Goal: Task Accomplishment & Management: Manage account settings

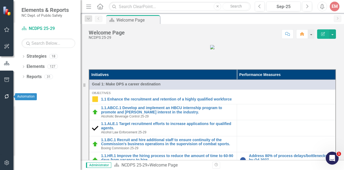
click at [7, 97] on icon "button" at bounding box center [7, 96] width 6 height 4
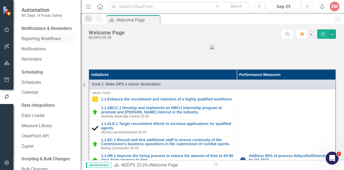
click at [41, 41] on div "Reporting Workflows" at bounding box center [49, 38] width 54 height 9
click at [32, 42] on link "Reporting Workflows" at bounding box center [49, 39] width 54 height 6
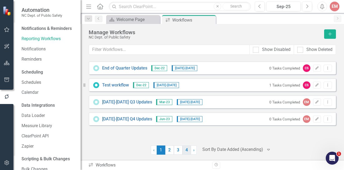
click at [186, 152] on link "4" at bounding box center [187, 149] width 9 height 9
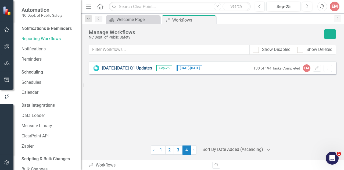
click at [121, 71] on div "2025-2026 Q1 Updates Sep-25 9/2/25 - 10/5/25 130 of 194 Tasks Completed EM Edit…" at bounding box center [212, 67] width 247 height 13
click at [125, 66] on link "2025-2026 Q1 Updates" at bounding box center [127, 68] width 50 height 6
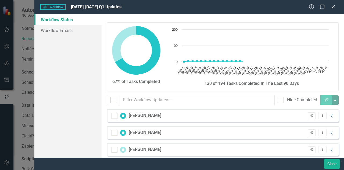
checkbox input "false"
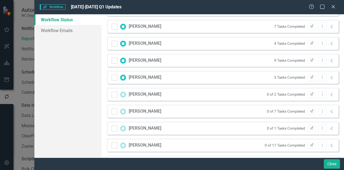
scroll to position [172, 0]
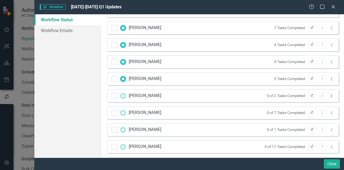
click at [331, 95] on icon at bounding box center [332, 95] width 2 height 3
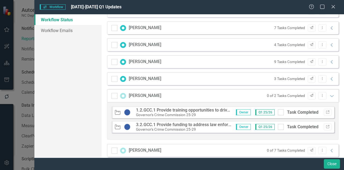
click at [175, 108] on strong "1.2.GCC.1 Provide training opportunities to drive employee initiative and creat…" at bounding box center [235, 109] width 199 height 5
click at [326, 112] on icon "Link" at bounding box center [328, 111] width 4 height 3
click at [329, 95] on icon "Expanded" at bounding box center [331, 96] width 5 height 4
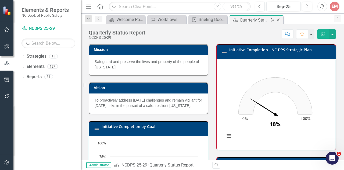
click at [278, 19] on icon "Close" at bounding box center [278, 20] width 5 height 4
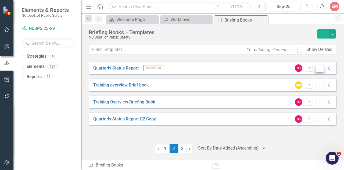
click at [320, 67] on icon "Dropdown Menu" at bounding box center [319, 67] width 5 height 3
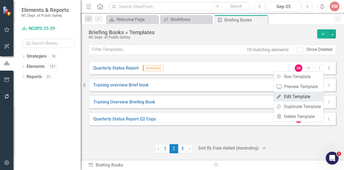
click at [296, 97] on link "Edit Edit Template" at bounding box center [299, 96] width 50 height 10
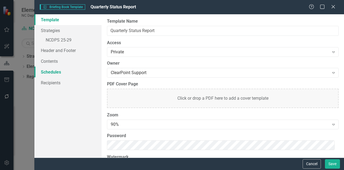
click at [55, 69] on link "Schedules" at bounding box center [67, 71] width 67 height 11
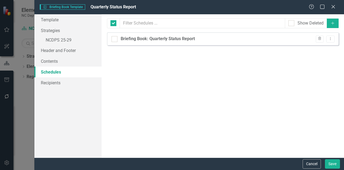
checkbox input "false"
click at [50, 59] on link "Contents" at bounding box center [67, 61] width 67 height 11
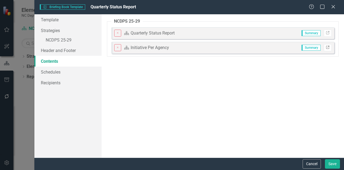
click at [329, 47] on icon "Link" at bounding box center [328, 47] width 4 height 3
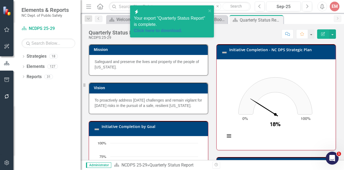
click at [250, 129] on rect "Interactive chart" at bounding box center [275, 103] width 106 height 81
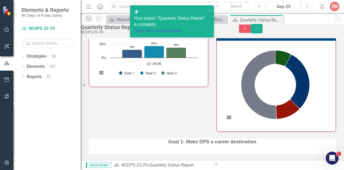
scroll to position [150, 0]
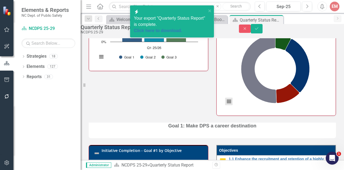
click at [225, 105] on button "View chart menu, Chart" at bounding box center [229, 102] width 8 height 8
drag, startPoint x: 315, startPoint y: 70, endPoint x: 324, endPoint y: 65, distance: 10.6
click at [324, 65] on rect "Interactive chart" at bounding box center [275, 69] width 106 height 81
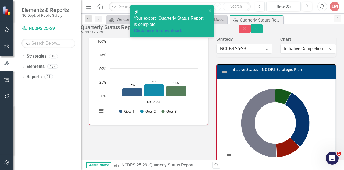
scroll to position [157, 0]
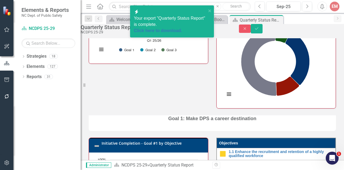
click at [320, 71] on rect "Interactive chart" at bounding box center [275, 62] width 106 height 81
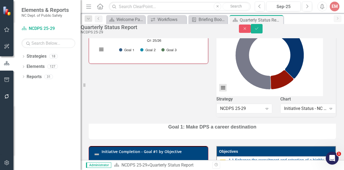
click at [225, 91] on button "View chart menu, Chart" at bounding box center [223, 88] width 8 height 8
click at [328, 110] on icon "Expand" at bounding box center [330, 108] width 5 height 4
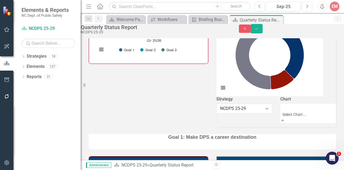
scroll to position [7543, 0]
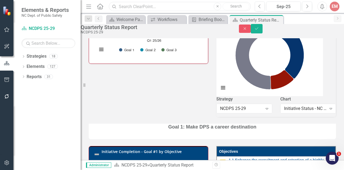
click at [133, 9] on input "text" at bounding box center [180, 6] width 142 height 9
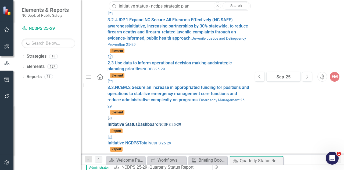
type input "initiative status - ncdps strategic plan"
click at [108, 122] on span "Initiative Status Dashboard" at bounding box center [133, 124] width 51 height 5
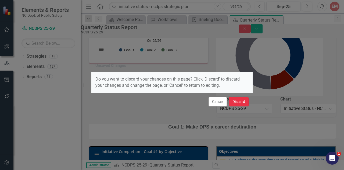
click at [233, 100] on button "Discard" at bounding box center [239, 101] width 20 height 9
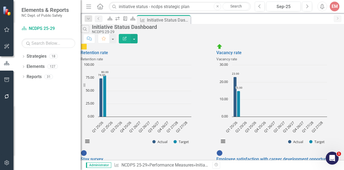
scroll to position [586, 0]
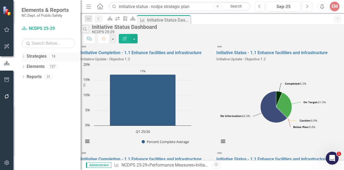
click at [22, 55] on div "Dropdown" at bounding box center [24, 57] width 4 height 5
click at [16, 55] on icon "Dropdown" at bounding box center [14, 56] width 3 height 4
click at [24, 64] on div "Dropdown Elements 127" at bounding box center [51, 67] width 59 height 10
click at [23, 66] on icon "Dropdown" at bounding box center [24, 67] width 4 height 3
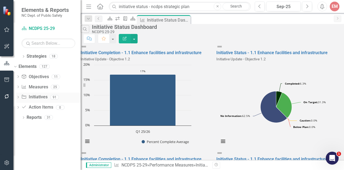
click at [20, 97] on icon "Dropdown" at bounding box center [18, 97] width 4 height 3
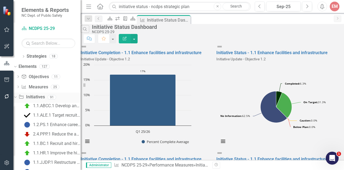
click at [16, 97] on icon "Dropdown" at bounding box center [14, 97] width 3 height 4
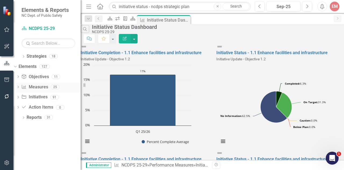
click at [20, 86] on icon "Dropdown" at bounding box center [18, 87] width 4 height 3
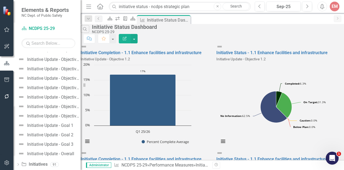
scroll to position [179, 0]
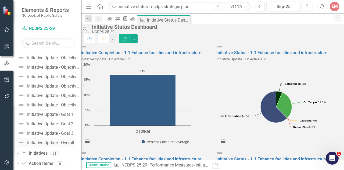
click at [62, 142] on div "Initiative Update - Overall" at bounding box center [50, 142] width 47 height 5
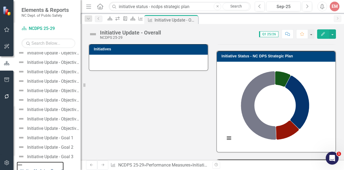
scroll to position [84, 0]
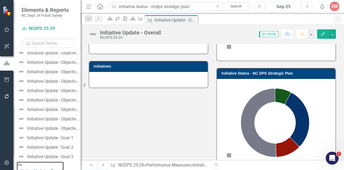
click at [322, 90] on rect "Interactive chart" at bounding box center [275, 123] width 106 height 81
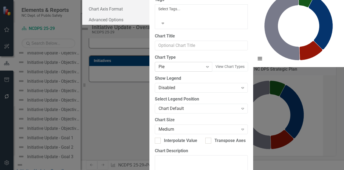
click at [205, 69] on icon "Expand" at bounding box center [207, 67] width 5 height 4
click at [240, 106] on icon "Expand" at bounding box center [242, 108] width 5 height 4
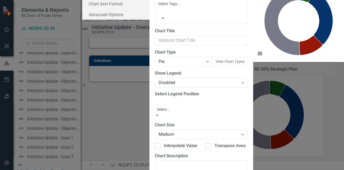
click at [227, 92] on div "From this page, you can define the name, type, and size of the chart. You can a…" at bounding box center [201, 84] width 104 height 237
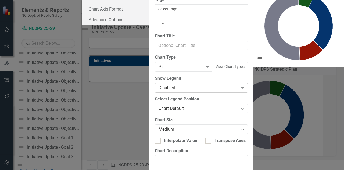
click at [240, 85] on icon "Expand" at bounding box center [242, 87] width 5 height 4
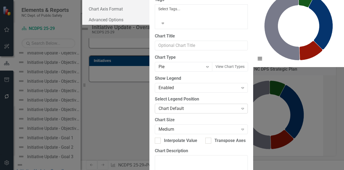
click at [240, 106] on icon "Expand" at bounding box center [242, 108] width 5 height 4
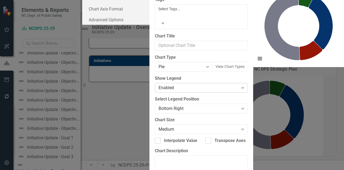
click at [240, 85] on icon "Expand" at bounding box center [242, 87] width 5 height 4
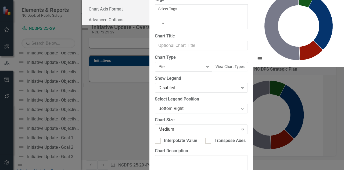
scroll to position [0, 0]
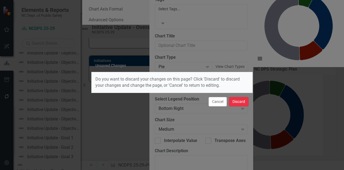
click at [235, 99] on button "Discard" at bounding box center [239, 101] width 20 height 9
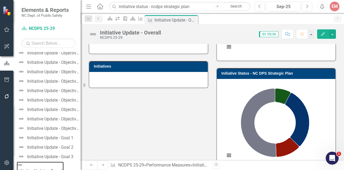
scroll to position [113, 0]
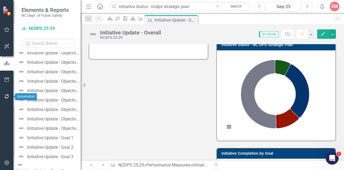
click at [5, 96] on icon "button" at bounding box center [7, 96] width 6 height 4
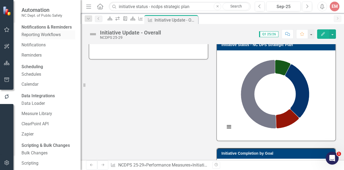
click at [34, 38] on link "Reporting Workflows" at bounding box center [49, 35] width 54 height 6
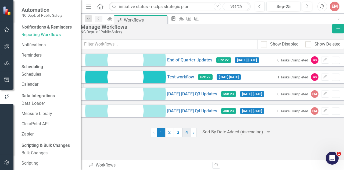
click at [185, 137] on link "4" at bounding box center [187, 132] width 9 height 9
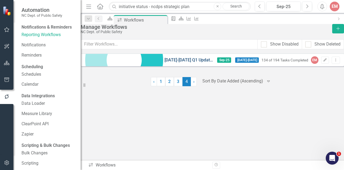
click at [165, 63] on link "2025-2026 Q1 Updates" at bounding box center [189, 60] width 48 height 6
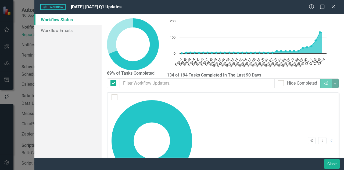
checkbox input "false"
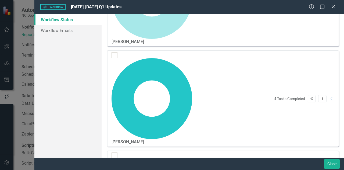
scroll to position [440, 0]
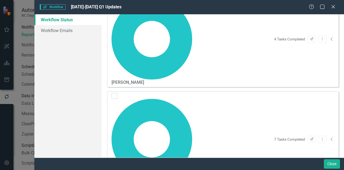
scroll to position [469, 0]
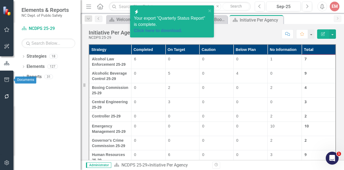
click at [8, 77] on icon "button" at bounding box center [7, 79] width 6 height 4
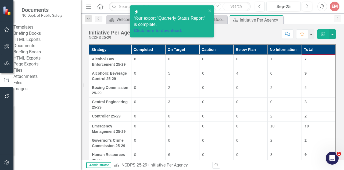
click at [38, 37] on link "Briefing Books" at bounding box center [46, 33] width 67 height 6
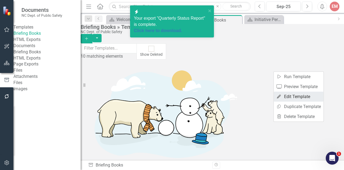
click at [294, 93] on link "Edit Edit Template" at bounding box center [299, 96] width 50 height 10
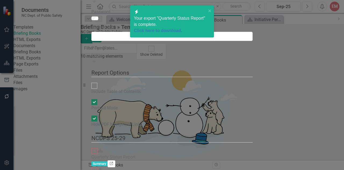
click at [113, 161] on icon at bounding box center [111, 162] width 3 height 3
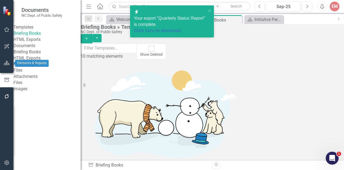
click at [5, 65] on icon "button" at bounding box center [7, 63] width 6 height 4
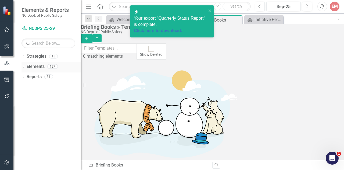
click at [23, 68] on icon "Dropdown" at bounding box center [24, 67] width 4 height 3
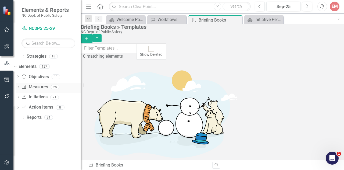
click at [20, 88] on div "Dropdown" at bounding box center [18, 87] width 4 height 5
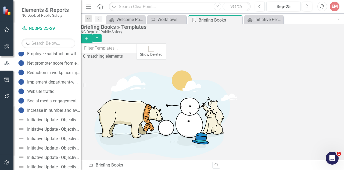
scroll to position [84, 0]
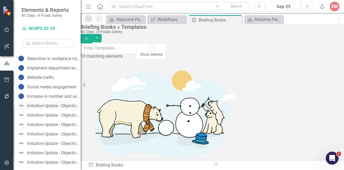
click at [56, 107] on div "Initiative Update - Objective 1.1" at bounding box center [53, 105] width 53 height 5
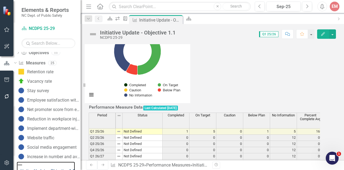
scroll to position [98, 0]
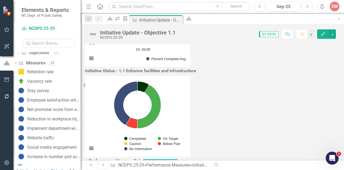
click at [16, 62] on icon "Dropdown" at bounding box center [14, 63] width 3 height 4
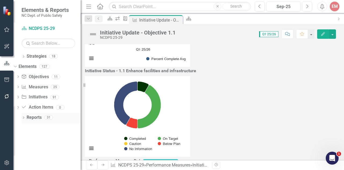
click at [22, 117] on icon "Dropdown" at bounding box center [24, 117] width 4 height 3
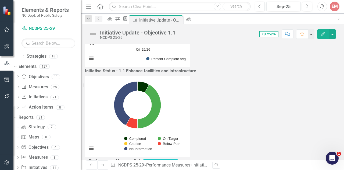
scroll to position [22, 0]
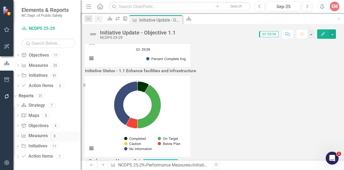
click at [20, 135] on icon "Dropdown" at bounding box center [18, 136] width 4 height 3
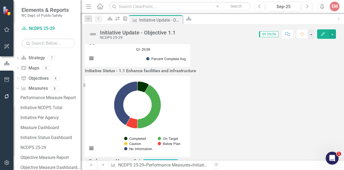
scroll to position [100, 0]
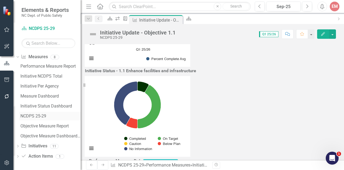
click at [44, 116] on div "NCDPS 25-29" at bounding box center [50, 115] width 60 height 5
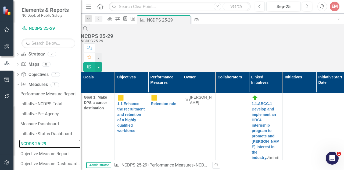
scroll to position [100, 0]
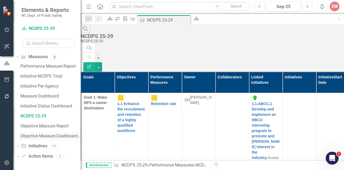
click at [55, 137] on div "Objective Measure Dashboard Report" at bounding box center [50, 135] width 60 height 5
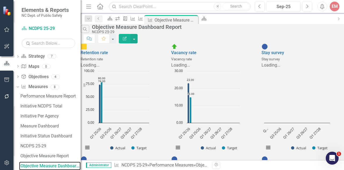
scroll to position [100, 0]
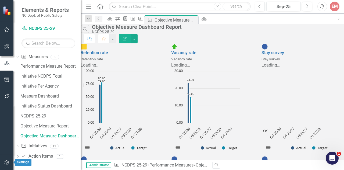
click at [4, 161] on icon "button" at bounding box center [7, 162] width 6 height 4
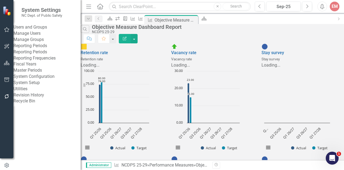
click at [38, 86] on link "System Setup" at bounding box center [46, 83] width 67 height 6
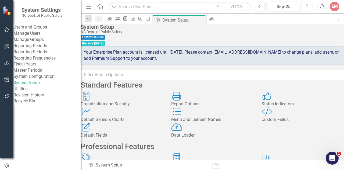
click at [144, 123] on div "Default Series & Charts" at bounding box center [122, 119] width 83 height 6
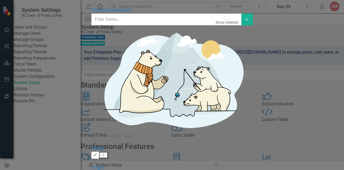
click at [97, 6] on icon "Close" at bounding box center [93, 4] width 5 height 4
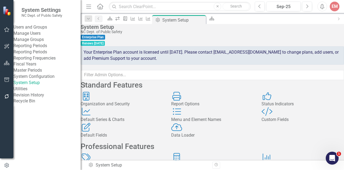
scroll to position [103, 0]
click at [305, 162] on div "Advanced & Custom Charts" at bounding box center [303, 165] width 83 height 6
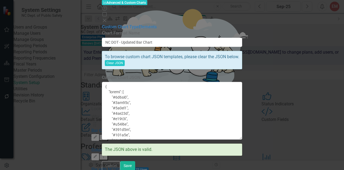
click at [107, 18] on icon "Close" at bounding box center [104, 20] width 5 height 4
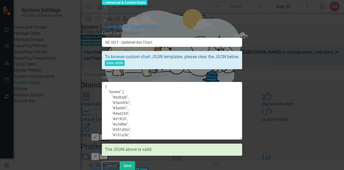
click at [107, 18] on icon "Close" at bounding box center [104, 20] width 5 height 4
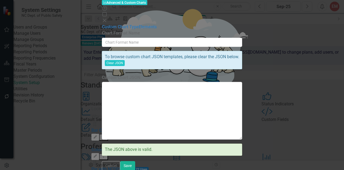
type input "Pie with NCDPS colors"
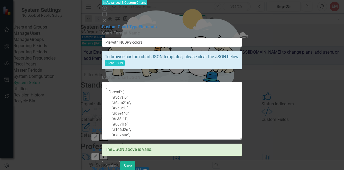
scroll to position [7, 0]
click at [139, 26] on link "Elements" at bounding box center [148, 26] width 18 height 5
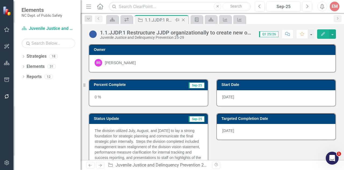
click at [183, 20] on icon at bounding box center [183, 20] width 3 height 3
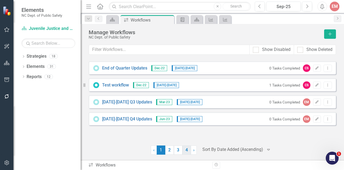
click at [185, 149] on link "4" at bounding box center [187, 149] width 9 height 9
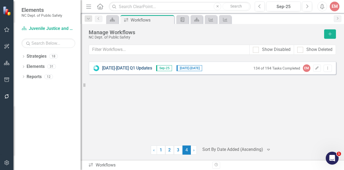
click at [135, 68] on link "[DATE]-[DATE] Q1 Updates" at bounding box center [127, 68] width 50 height 6
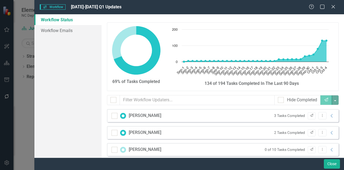
checkbox input "false"
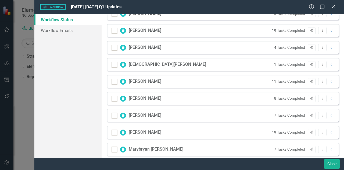
scroll to position [497, 0]
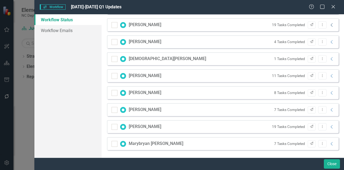
click at [330, 26] on icon "Collapse" at bounding box center [331, 25] width 5 height 4
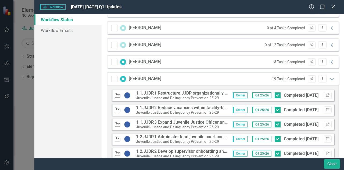
scroll to position [344, 0]
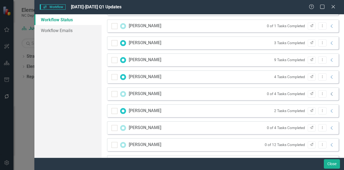
click at [329, 94] on icon "Collapse" at bounding box center [331, 94] width 5 height 4
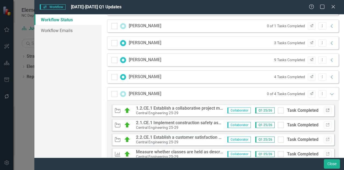
click at [326, 109] on icon "Link" at bounding box center [328, 110] width 4 height 3
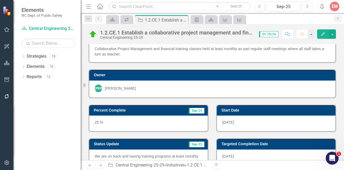
scroll to position [12, 0]
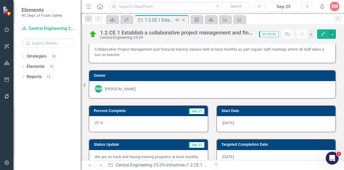
click at [185, 19] on icon "Close" at bounding box center [183, 20] width 5 height 4
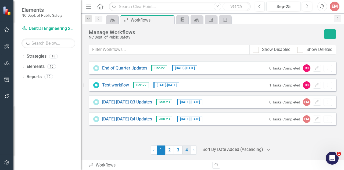
click at [187, 152] on link "4" at bounding box center [187, 149] width 9 height 9
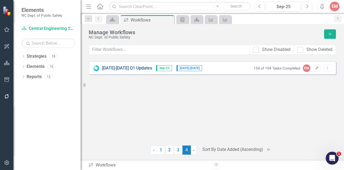
click at [134, 69] on link "[DATE]-[DATE] Q1 Updates" at bounding box center [127, 68] width 50 height 6
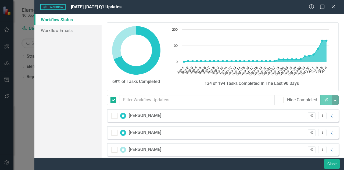
checkbox input "false"
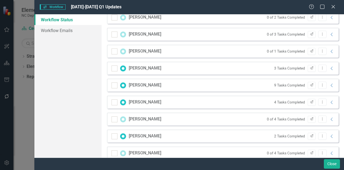
scroll to position [331, 0]
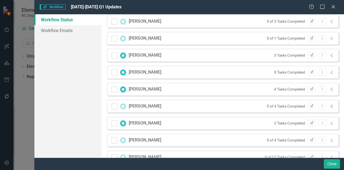
click at [329, 108] on icon "Collapse" at bounding box center [331, 106] width 5 height 4
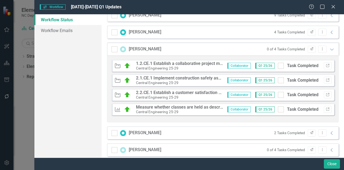
scroll to position [394, 0]
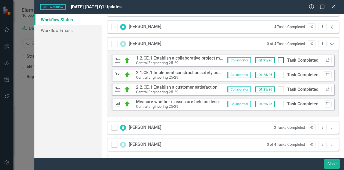
click at [277, 58] on div "Initiative 1.2.CE.1 Establish a collaborative project management and financial …" at bounding box center [222, 60] width 223 height 12
click at [278, 58] on input "Task Completed" at bounding box center [279, 58] width 3 height 3
checkbox input "true"
click at [278, 77] on div "Task Completed" at bounding box center [298, 75] width 41 height 6
click at [278, 75] on input "Task Completed" at bounding box center [279, 73] width 3 height 3
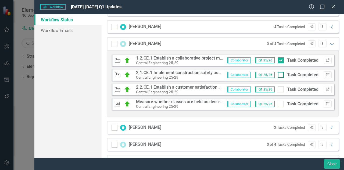
checkbox input "true"
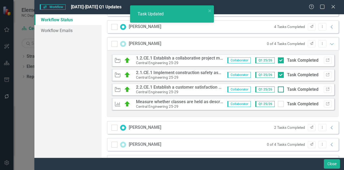
click at [279, 87] on div at bounding box center [281, 89] width 6 height 6
click at [279, 87] on input "Task Completed" at bounding box center [279, 87] width 3 height 3
checkbox input "true"
click at [279, 102] on div at bounding box center [281, 104] width 6 height 6
click at [279, 102] on input "Task Completed" at bounding box center [279, 102] width 3 height 3
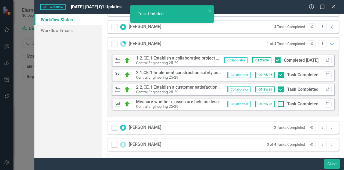
checkbox input "true"
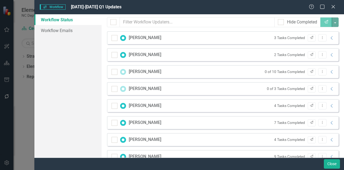
scroll to position [68, 0]
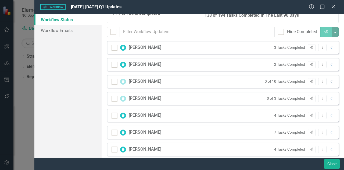
click at [330, 81] on icon "Collapse" at bounding box center [331, 81] width 5 height 4
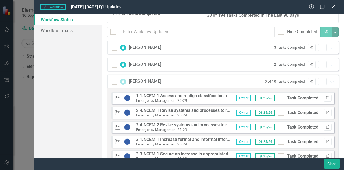
click at [330, 81] on icon "Expanded" at bounding box center [331, 81] width 5 height 4
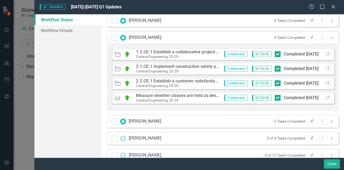
scroll to position [418, 0]
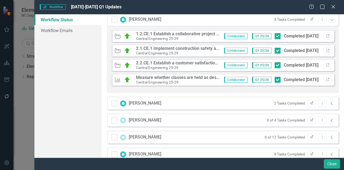
click at [329, 120] on icon "Collapse" at bounding box center [331, 120] width 5 height 4
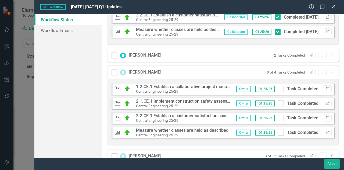
scroll to position [468, 0]
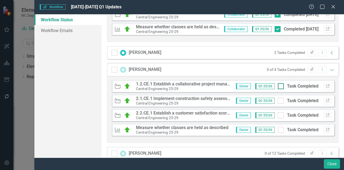
click at [278, 87] on div at bounding box center [281, 86] width 6 height 6
click at [278, 87] on input "Task Completed" at bounding box center [279, 84] width 3 height 3
checkbox input "true"
click at [278, 101] on div at bounding box center [281, 101] width 6 height 6
click at [278, 101] on input "Task Completed" at bounding box center [279, 99] width 3 height 3
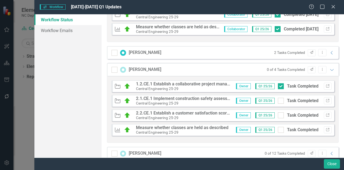
checkbox input "true"
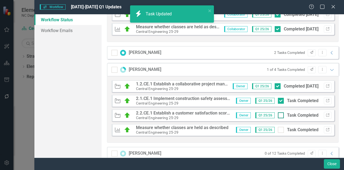
click at [278, 114] on div at bounding box center [281, 115] width 6 height 6
click at [278, 114] on input "Task Completed" at bounding box center [279, 113] width 3 height 3
checkbox input "true"
click at [278, 128] on input "Task Completed" at bounding box center [279, 128] width 3 height 3
checkbox input "true"
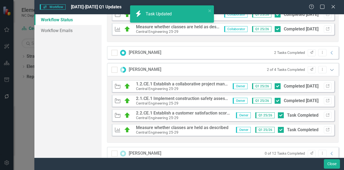
click at [329, 71] on icon "Expanded" at bounding box center [331, 69] width 5 height 4
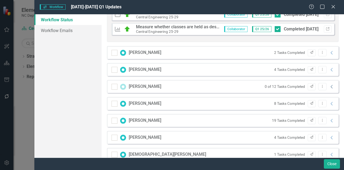
click at [329, 85] on icon "Collapse" at bounding box center [331, 86] width 5 height 4
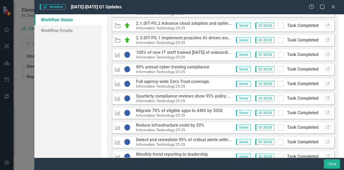
scroll to position [522, 0]
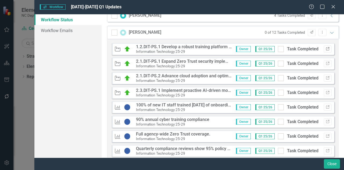
click at [326, 48] on button "Link" at bounding box center [328, 48] width 8 height 7
click at [278, 51] on div at bounding box center [281, 49] width 6 height 6
click at [278, 49] on input "Task Completed" at bounding box center [279, 47] width 3 height 3
checkbox input "true"
click at [278, 64] on div at bounding box center [281, 63] width 6 height 6
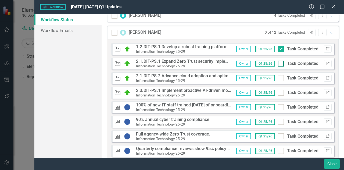
click at [278, 64] on input "Task Completed" at bounding box center [279, 61] width 3 height 3
checkbox input "true"
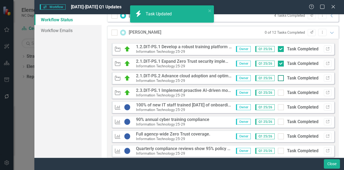
click at [279, 78] on div at bounding box center [281, 78] width 6 height 6
click at [279, 78] on input "Task Completed" at bounding box center [279, 76] width 3 height 3
checkbox input "true"
click at [280, 91] on div at bounding box center [281, 93] width 6 height 6
click at [280, 91] on input "Task Completed" at bounding box center [279, 91] width 3 height 3
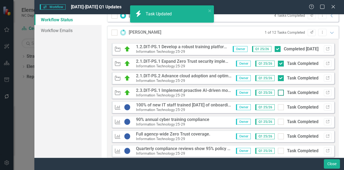
checkbox input "true"
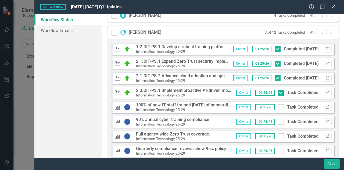
click at [329, 31] on icon "Expanded" at bounding box center [331, 32] width 5 height 4
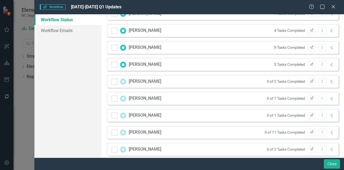
scroll to position [197, 0]
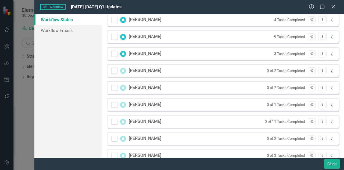
click at [331, 70] on icon at bounding box center [332, 70] width 2 height 3
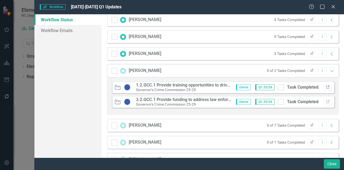
drag, startPoint x: 329, startPoint y: 87, endPoint x: 325, endPoint y: 87, distance: 4.6
click at [325, 87] on div "Initiative 1.2.GCC.1 Provide training opportunities to drive employee initiativ…" at bounding box center [222, 87] width 223 height 12
click at [326, 87] on icon "Link" at bounding box center [328, 86] width 4 height 3
click at [329, 72] on icon "Expanded" at bounding box center [331, 71] width 5 height 4
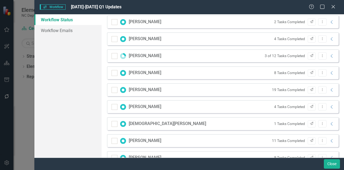
scroll to position [508, 0]
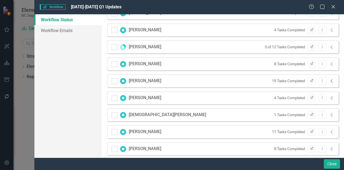
click at [329, 79] on icon "Collapse" at bounding box center [331, 81] width 5 height 4
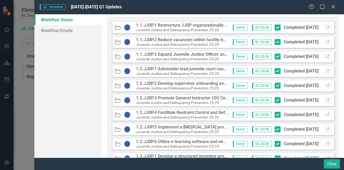
scroll to position [589, 0]
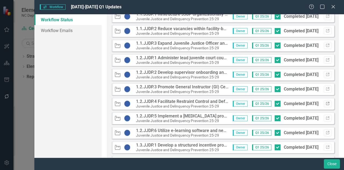
click at [326, 102] on icon "Link" at bounding box center [328, 103] width 4 height 3
click at [334, 7] on icon at bounding box center [333, 7] width 4 height 4
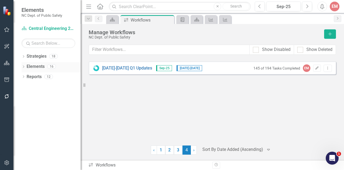
click at [22, 63] on div "Dropdown Elements 16" at bounding box center [51, 67] width 59 height 10
click at [25, 63] on div "Dropdown Elements 16" at bounding box center [51, 67] width 59 height 10
click at [24, 66] on icon "Dropdown" at bounding box center [24, 67] width 4 height 3
click at [26, 77] on icon "Dropdown" at bounding box center [26, 77] width 4 height 3
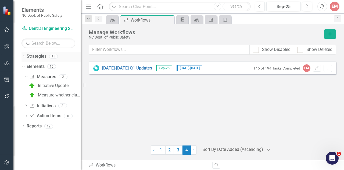
click at [39, 58] on link "Strategies" at bounding box center [37, 56] width 20 height 6
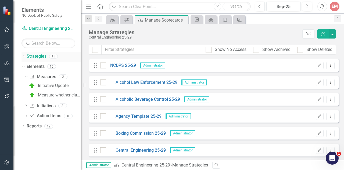
click at [23, 56] on icon "Dropdown" at bounding box center [24, 56] width 4 height 3
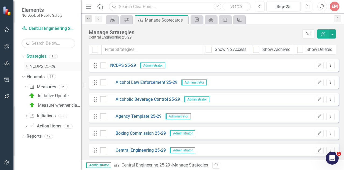
click at [42, 65] on link "NCDPS 25-29" at bounding box center [55, 66] width 51 height 6
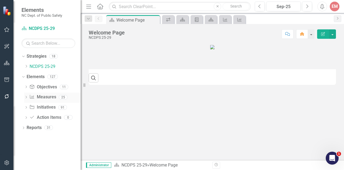
click at [25, 97] on icon "Dropdown" at bounding box center [26, 97] width 4 height 3
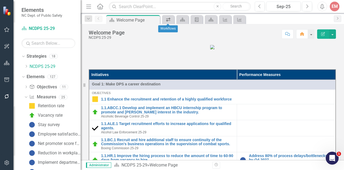
click at [172, 20] on link "Workflows" at bounding box center [167, 19] width 9 height 7
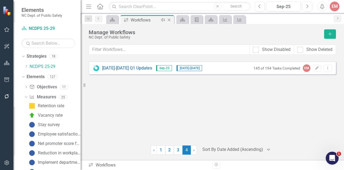
click at [169, 19] on icon "Close" at bounding box center [168, 20] width 5 height 4
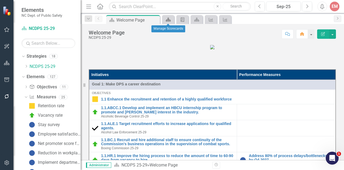
click at [169, 19] on icon "Strategy" at bounding box center [168, 19] width 5 height 4
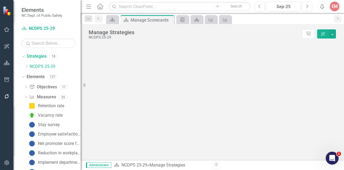
click at [0, 0] on icon "Close" at bounding box center [0, 0] width 0 height 0
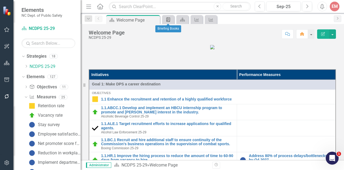
click at [169, 22] on div "Briefing Book Template" at bounding box center [167, 19] width 8 height 7
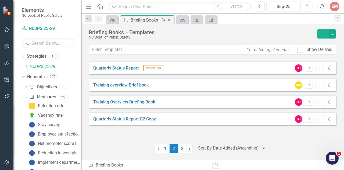
click at [169, 20] on icon "Close" at bounding box center [168, 20] width 5 height 4
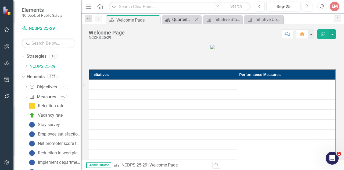
click at [173, 19] on div "Quarterly Status Report" at bounding box center [182, 19] width 21 height 7
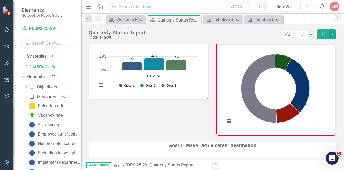
scroll to position [97, 0]
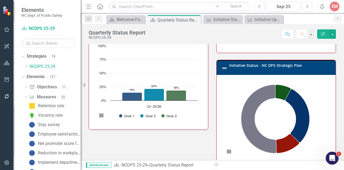
click at [225, 71] on td at bounding box center [225, 68] width 8 height 12
click at [224, 80] on rect "Interactive chart" at bounding box center [275, 119] width 106 height 81
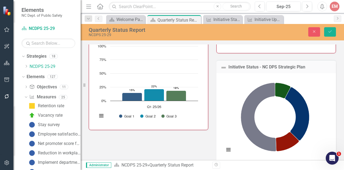
click at [220, 68] on img at bounding box center [223, 67] width 6 height 6
click at [222, 19] on div "Initiative Status Dashboard" at bounding box center [223, 19] width 21 height 7
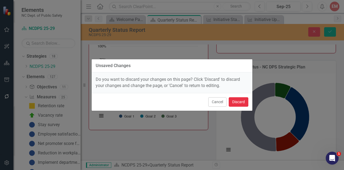
click at [236, 101] on button "Discard" at bounding box center [239, 101] width 20 height 9
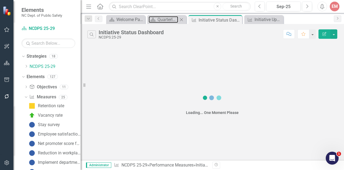
click at [176, 20] on div "Quarterly Status Report" at bounding box center [168, 19] width 21 height 7
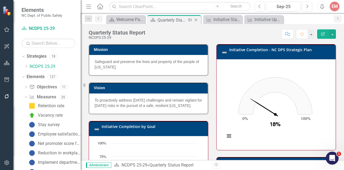
click at [197, 18] on icon "Close" at bounding box center [195, 20] width 5 height 4
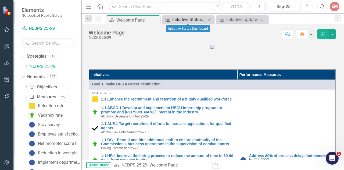
click at [183, 21] on div "Initiative Status Dashboard" at bounding box center [189, 19] width 34 height 7
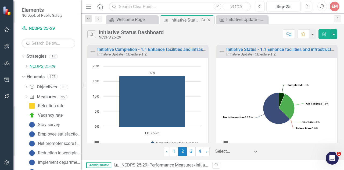
click at [209, 20] on icon at bounding box center [209, 20] width 3 height 3
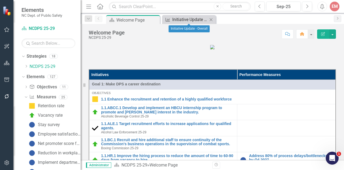
click at [198, 20] on div "Initiative Update - Overall" at bounding box center [189, 19] width 35 height 7
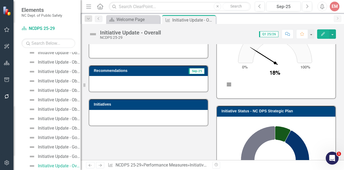
scroll to position [76, 0]
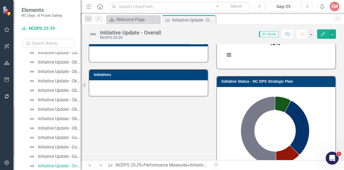
click at [217, 81] on div "Initiative Status - NC DPS Strategic Plan" at bounding box center [276, 81] width 119 height 10
click at [65, 156] on div "Initiative Update - Goal 3" at bounding box center [59, 156] width 43 height 5
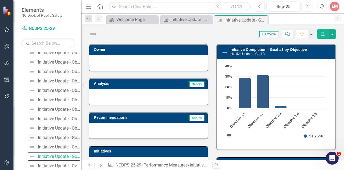
scroll to position [156, 0]
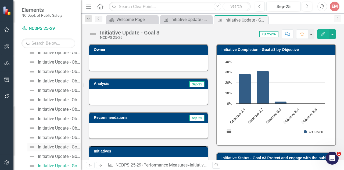
click at [60, 144] on div "Initiative Update - Goal 1" at bounding box center [59, 146] width 43 height 5
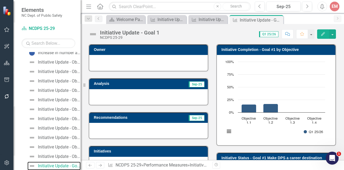
click at [222, 119] on rect "Interactive chart" at bounding box center [275, 99] width 106 height 81
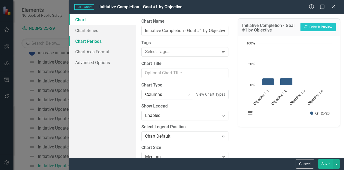
click at [81, 44] on link "Chart Periods" at bounding box center [102, 41] width 67 height 11
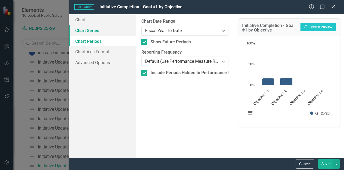
click at [84, 32] on link "Chart Series" at bounding box center [102, 30] width 67 height 11
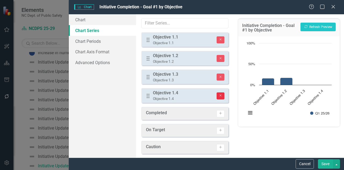
click at [219, 95] on icon "Remove" at bounding box center [221, 95] width 4 height 3
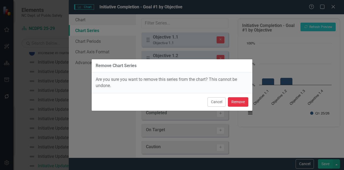
click at [233, 100] on button "Remove" at bounding box center [238, 101] width 20 height 9
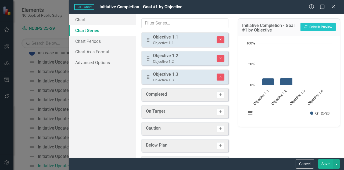
click at [325, 162] on button "Save" at bounding box center [325, 163] width 15 height 9
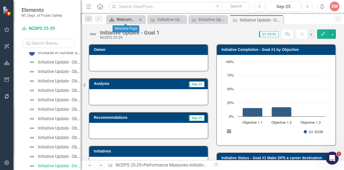
click at [130, 18] on div "Welcome Page" at bounding box center [126, 19] width 21 height 7
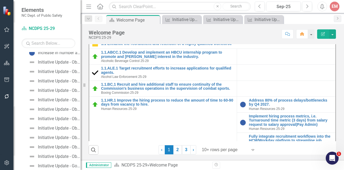
scroll to position [180, 0]
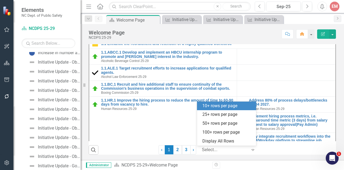
click at [252, 150] on icon at bounding box center [253, 150] width 3 height 2
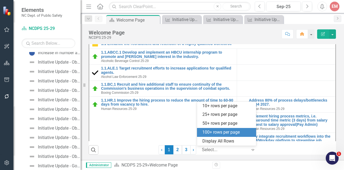
click at [235, 129] on div "100+ rows per page" at bounding box center [227, 132] width 51 height 6
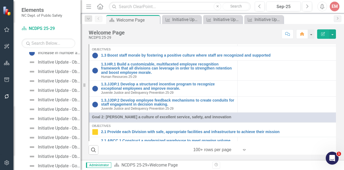
scroll to position [618, 0]
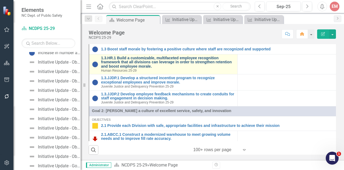
click at [165, 68] on link "1.3.HR.1 Build a customizable, multifaceted employee recognition framework that…" at bounding box center [168, 62] width 134 height 12
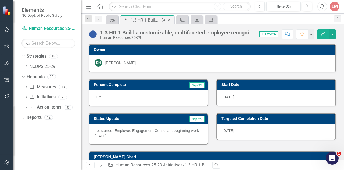
click at [169, 20] on icon "Close" at bounding box center [168, 20] width 5 height 4
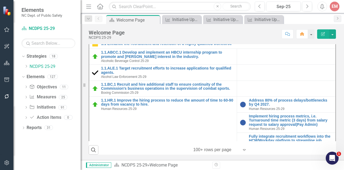
scroll to position [180, 0]
click at [183, 15] on div "Dropdown Search Strategy Welcome Page Pin Performance Measure Initiative Update…" at bounding box center [212, 18] width 263 height 11
click at [223, 20] on div "Initiative Update - Goal 3" at bounding box center [223, 19] width 21 height 7
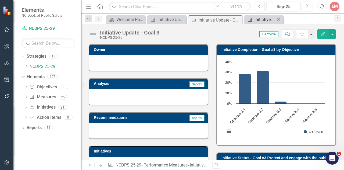
click at [262, 17] on div "Initiative Update - Goal 1" at bounding box center [265, 19] width 21 height 7
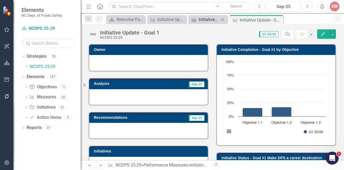
click at [217, 19] on div "Initiative Update - Goal 3" at bounding box center [209, 19] width 21 height 7
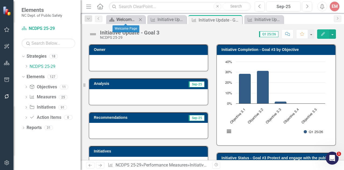
click at [125, 20] on div "Welcome Page" at bounding box center [126, 19] width 21 height 7
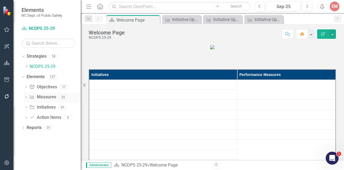
click at [27, 95] on div "Dropdown Performance Measure Measures 25" at bounding box center [52, 97] width 56 height 10
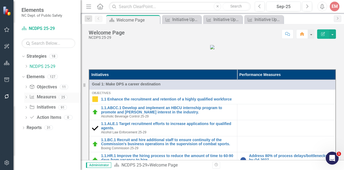
click at [26, 97] on icon "Dropdown" at bounding box center [26, 97] width 4 height 3
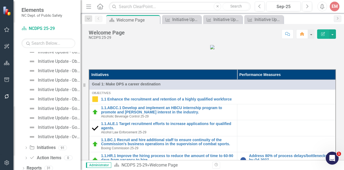
scroll to position [198, 0]
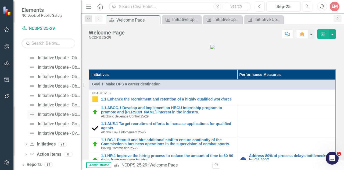
click at [66, 116] on div "Initiative Update - Goal 2" at bounding box center [59, 114] width 43 height 5
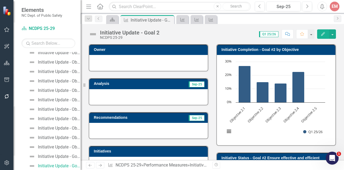
click at [324, 56] on div "Chart Bar chart with 5 bars. Initiative Completion - Goal #2 by Objective (Char…" at bounding box center [276, 100] width 119 height 90
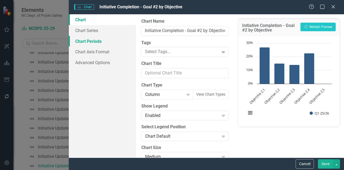
click at [78, 44] on link "Chart Periods" at bounding box center [102, 41] width 67 height 11
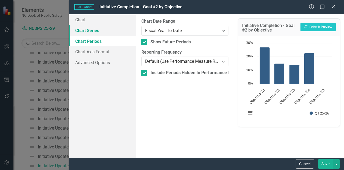
click at [85, 29] on link "Chart Series" at bounding box center [102, 30] width 67 height 11
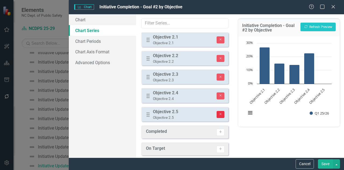
click at [217, 115] on button "Remove" at bounding box center [221, 114] width 8 height 7
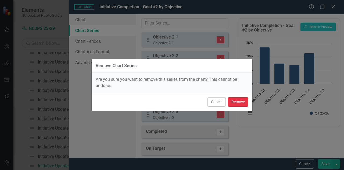
click at [234, 106] on button "Remove" at bounding box center [238, 101] width 20 height 9
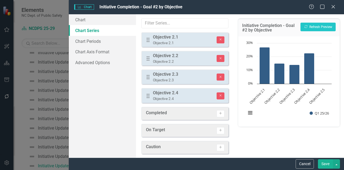
click at [325, 165] on button "Save" at bounding box center [325, 163] width 15 height 9
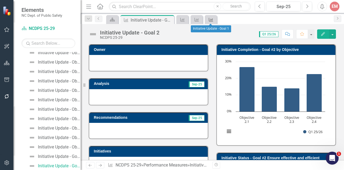
click at [213, 20] on icon "Performance Measure" at bounding box center [210, 19] width 5 height 4
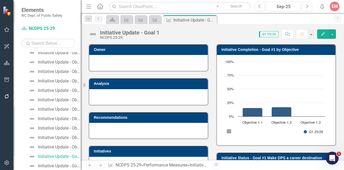
scroll to position [138, 0]
click at [212, 19] on icon "Close" at bounding box center [211, 20] width 5 height 4
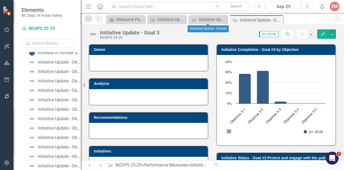
scroll to position [156, 0]
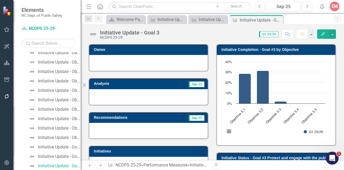
click at [317, 50] on h3 "Initiative Completion - Goal #3 by Objective" at bounding box center [277, 50] width 111 height 4
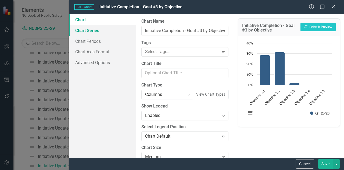
click at [93, 31] on link "Chart Series" at bounding box center [102, 30] width 67 height 11
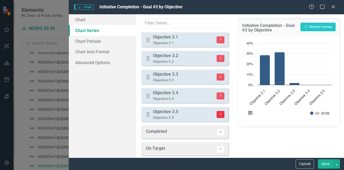
click at [219, 112] on icon "Remove" at bounding box center [221, 113] width 4 height 3
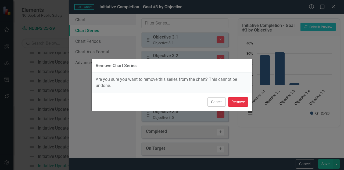
click at [230, 103] on button "Remove" at bounding box center [238, 101] width 20 height 9
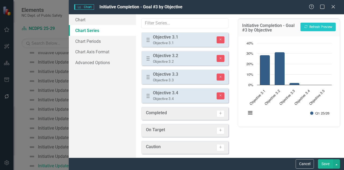
click at [326, 163] on button "Save" at bounding box center [325, 163] width 15 height 9
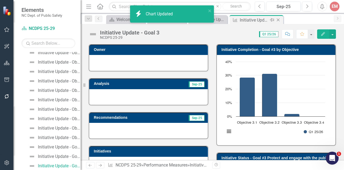
click at [278, 20] on icon at bounding box center [278, 20] width 3 height 3
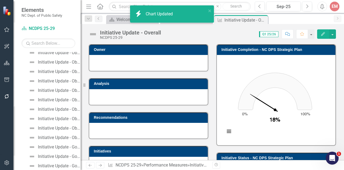
scroll to position [166, 0]
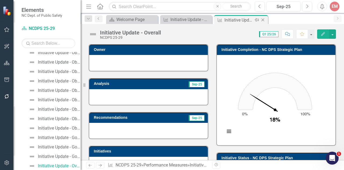
click at [263, 20] on icon "Close" at bounding box center [262, 20] width 5 height 4
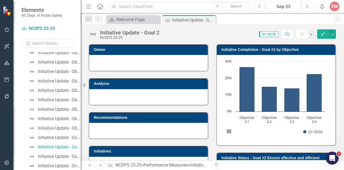
scroll to position [147, 0]
click at [212, 19] on icon "Close" at bounding box center [210, 20] width 5 height 4
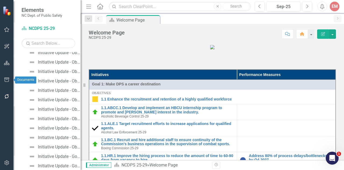
click at [9, 76] on button "button" at bounding box center [7, 79] width 12 height 11
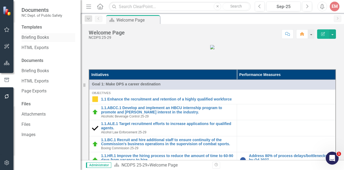
click at [41, 38] on link "Briefing Books" at bounding box center [49, 37] width 54 height 6
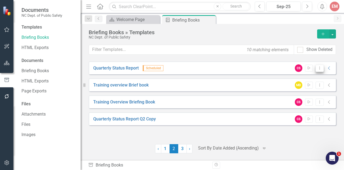
click at [321, 69] on icon "Dropdown Menu" at bounding box center [319, 67] width 5 height 3
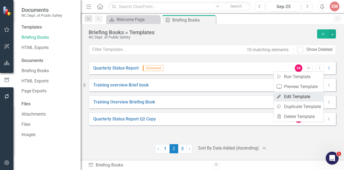
click at [300, 97] on link "Edit Edit Template" at bounding box center [299, 96] width 50 height 10
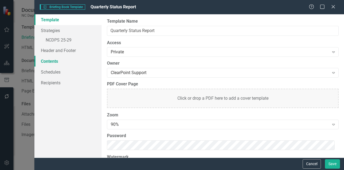
click at [56, 60] on link "Contents" at bounding box center [67, 61] width 67 height 11
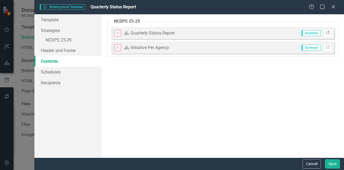
click at [329, 32] on icon at bounding box center [327, 32] width 3 height 3
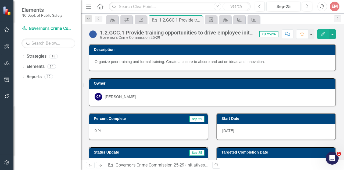
scroll to position [12, 0]
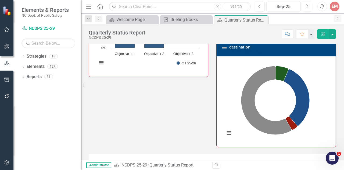
scroll to position [356, 0]
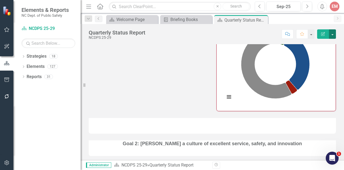
click at [332, 34] on button "button" at bounding box center [332, 33] width 7 height 9
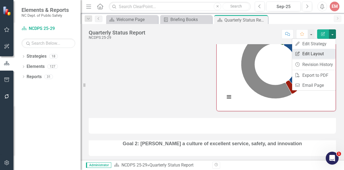
click at [312, 55] on link "Edit Report Edit Layout" at bounding box center [314, 54] width 44 height 10
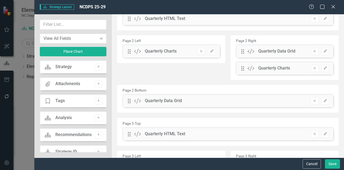
scroll to position [165, 0]
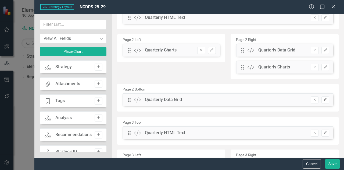
click at [323, 99] on icon "Edit" at bounding box center [325, 99] width 4 height 3
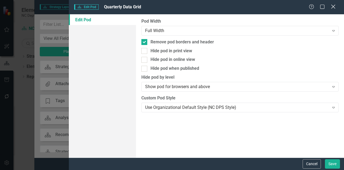
click at [333, 5] on icon "Close" at bounding box center [333, 6] width 7 height 5
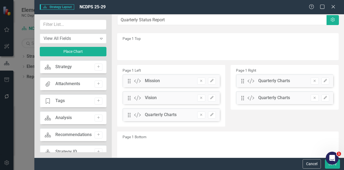
scroll to position [0, 0]
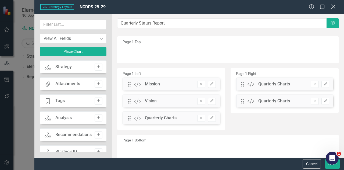
click at [334, 9] on icon "Close" at bounding box center [333, 6] width 7 height 5
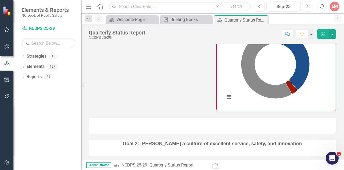
click at [272, 128] on div at bounding box center [212, 126] width 247 height 16
click at [258, 123] on div at bounding box center [212, 126] width 247 height 16
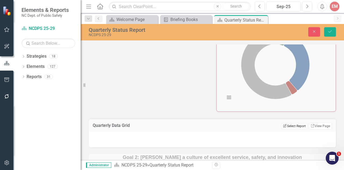
click at [287, 123] on button "Edit Report Select Report" at bounding box center [294, 126] width 26 height 6
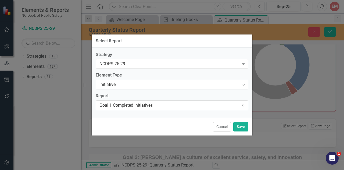
click at [243, 104] on icon "Expand" at bounding box center [243, 105] width 5 height 4
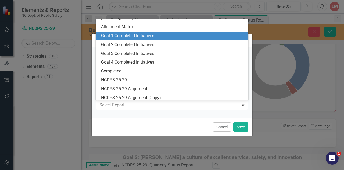
scroll to position [78, 0]
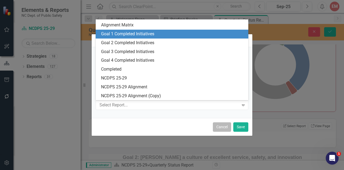
click at [220, 130] on button "Cancel" at bounding box center [222, 126] width 18 height 9
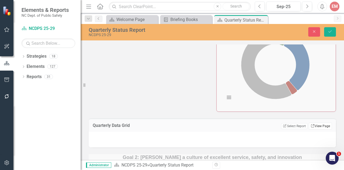
click at [313, 122] on link "Link View Page" at bounding box center [320, 125] width 23 height 7
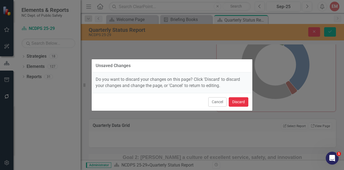
click at [236, 104] on button "Discard" at bounding box center [239, 101] width 20 height 9
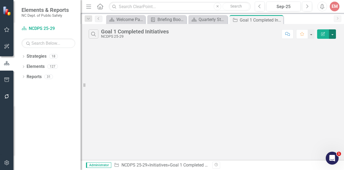
click at [332, 36] on button "button" at bounding box center [332, 33] width 7 height 9
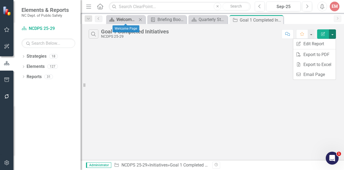
click at [112, 18] on icon "Strategy" at bounding box center [111, 19] width 5 height 4
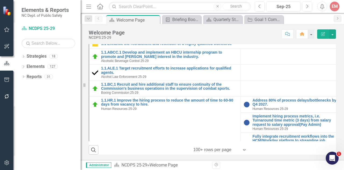
scroll to position [155, 0]
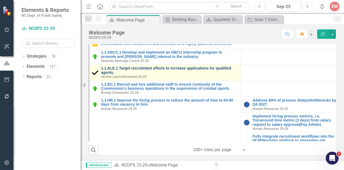
click at [182, 74] on link "1.1.ALE.1 Target recruitment efforts to increase applications for qualified age…" at bounding box center [169, 70] width 137 height 8
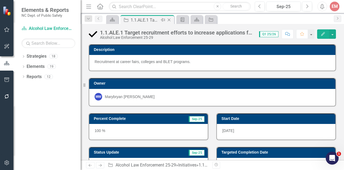
click at [170, 19] on icon "Close" at bounding box center [168, 20] width 5 height 4
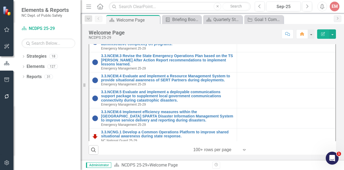
scroll to position [1809, 0]
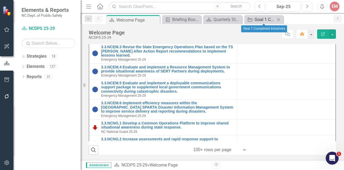
click at [261, 22] on div "Goal 1 Completed Initiatives" at bounding box center [265, 19] width 21 height 7
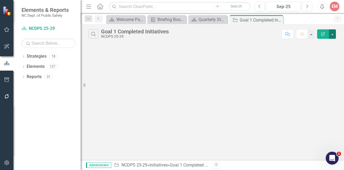
click at [334, 37] on button "button" at bounding box center [332, 33] width 7 height 9
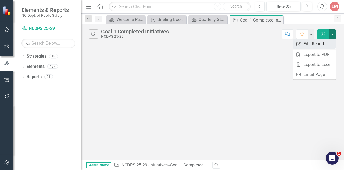
click at [325, 44] on link "Edit Report Edit Report" at bounding box center [314, 44] width 42 height 10
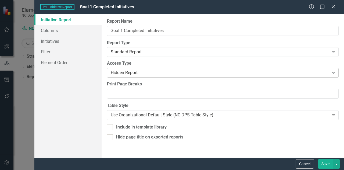
click at [333, 72] on icon at bounding box center [333, 73] width 3 height 2
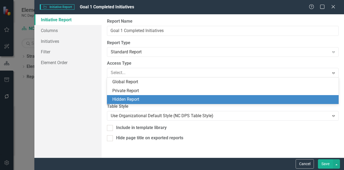
click at [78, 77] on div "Initiative Report Columns Initiatives Filter Element Order" at bounding box center [67, 85] width 67 height 143
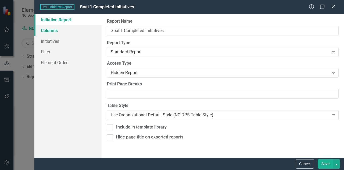
click at [49, 30] on link "Columns" at bounding box center [67, 30] width 67 height 11
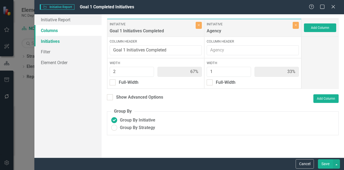
click at [49, 39] on link "Initiatives" at bounding box center [67, 41] width 67 height 11
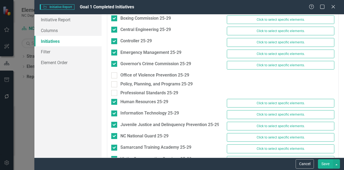
scroll to position [84, 0]
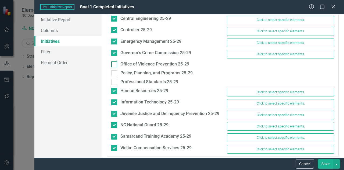
click at [114, 61] on input "Office of Violence Prevention 25-29" at bounding box center [112, 62] width 3 height 3
checkbox input "true"
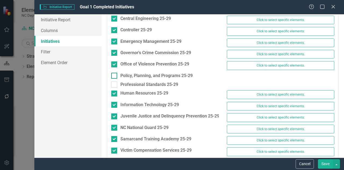
click at [116, 73] on div at bounding box center [114, 76] width 6 height 6
click at [115, 73] on input "Policy, Planning, and Programs 25-29" at bounding box center [112, 74] width 3 height 3
checkbox input "true"
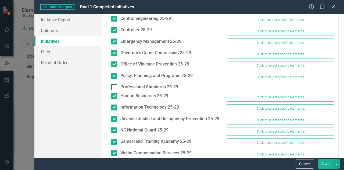
click at [115, 86] on div at bounding box center [114, 87] width 6 height 6
click at [115, 86] on input "Professional Standards 25-29" at bounding box center [112, 85] width 3 height 3
checkbox input "true"
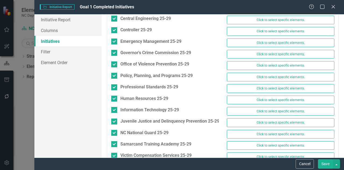
scroll to position [0, 0]
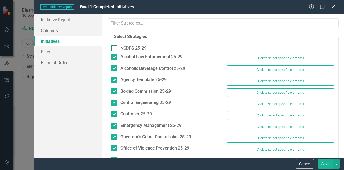
click at [114, 48] on div at bounding box center [114, 48] width 6 height 6
click at [114, 48] on input "NCDPS 25-29" at bounding box center [112, 46] width 3 height 3
checkbox input "true"
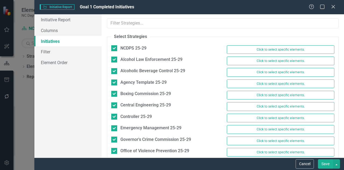
click at [328, 163] on button "Save" at bounding box center [325, 163] width 15 height 9
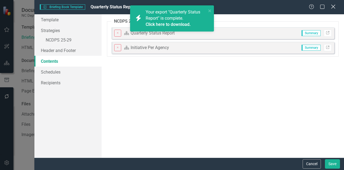
click at [335, 7] on icon "Close" at bounding box center [333, 6] width 7 height 5
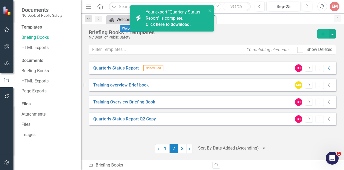
click at [121, 18] on div "Welcome Page" at bounding box center [133, 19] width 35 height 7
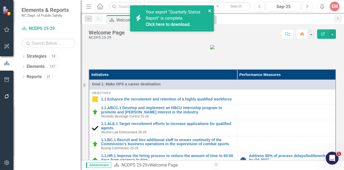
click at [209, 10] on icon "close" at bounding box center [209, 10] width 3 height 3
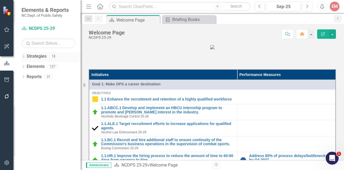
click at [23, 56] on icon "Dropdown" at bounding box center [24, 56] width 4 height 3
click at [22, 75] on div "Dropdown" at bounding box center [24, 77] width 4 height 5
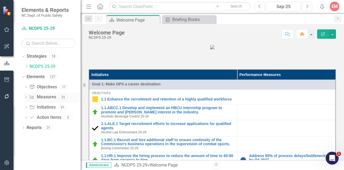
click at [26, 97] on icon "Dropdown" at bounding box center [26, 97] width 4 height 3
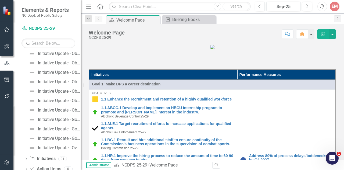
scroll to position [191, 0]
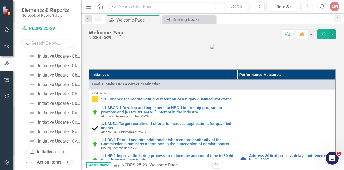
click at [63, 140] on div "Initiative Update - Overall" at bounding box center [59, 140] width 43 height 5
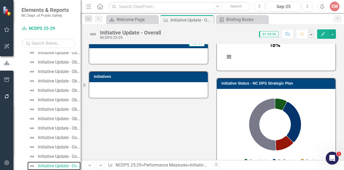
scroll to position [102, 0]
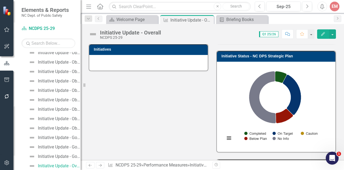
click at [328, 74] on div "Chart Pie chart with 5 slices. Initiative Status - NC DPS Strategic Plan (Chart…" at bounding box center [276, 107] width 119 height 90
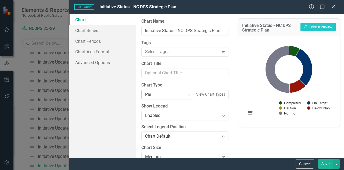
click at [185, 92] on icon "Expand" at bounding box center [187, 94] width 5 height 4
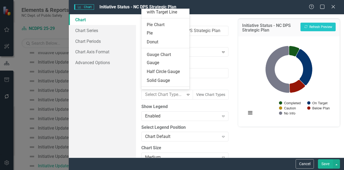
scroll to position [371, 0]
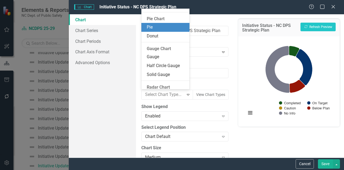
click at [172, 30] on div "Pie" at bounding box center [167, 27] width 40 height 6
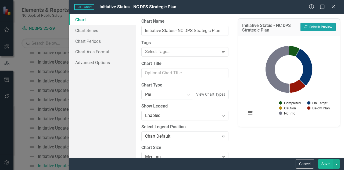
click at [322, 27] on button "Recalculate Refresh Preview" at bounding box center [318, 27] width 35 height 9
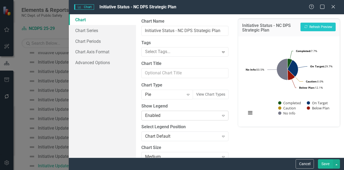
click at [221, 113] on icon "Expand" at bounding box center [223, 115] width 5 height 4
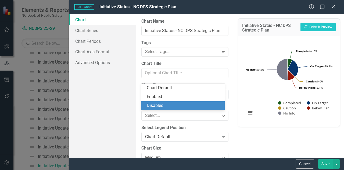
click at [175, 103] on div "Disabled" at bounding box center [184, 105] width 75 height 6
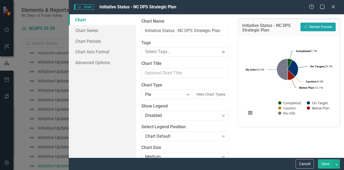
click at [316, 27] on button "Recalculate Refresh Preview" at bounding box center [318, 27] width 35 height 9
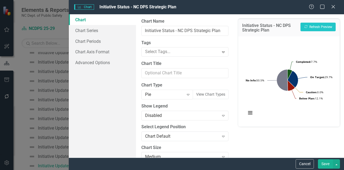
click at [328, 163] on button "Save" at bounding box center [325, 163] width 15 height 9
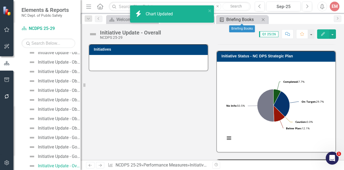
click at [230, 16] on div "Briefing Books" at bounding box center [243, 19] width 34 height 7
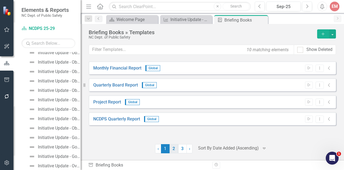
click at [174, 149] on link "2" at bounding box center [174, 148] width 9 height 9
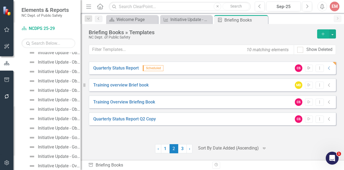
click at [311, 70] on button "Start" at bounding box center [309, 68] width 8 height 7
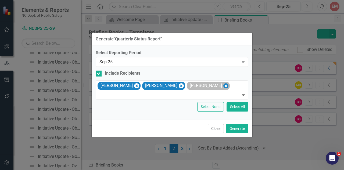
click at [223, 87] on icon "Remove Dawson Spencer" at bounding box center [225, 85] width 5 height 7
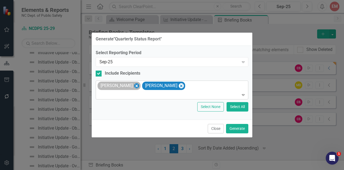
click at [134, 84] on icon "Remove Cara Bridges" at bounding box center [136, 85] width 5 height 7
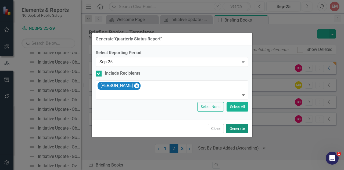
click at [234, 132] on button "Generate" at bounding box center [237, 128] width 22 height 9
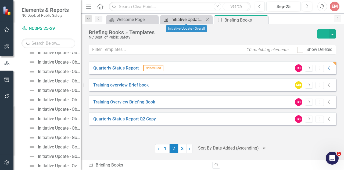
click at [187, 19] on div "Initiative Update - Overall" at bounding box center [187, 19] width 34 height 7
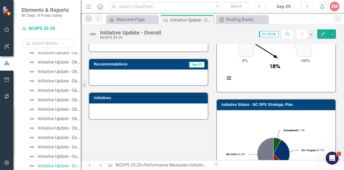
scroll to position [70, 0]
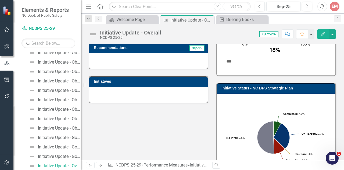
click at [319, 86] on h3 "Initiative Status - NC DPS Strategic Plan" at bounding box center [277, 88] width 111 height 4
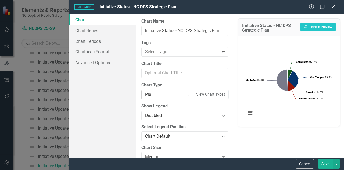
click at [183, 94] on div "Expand" at bounding box center [188, 94] width 10 height 9
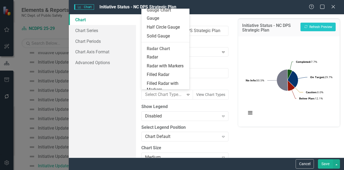
scroll to position [410, 0]
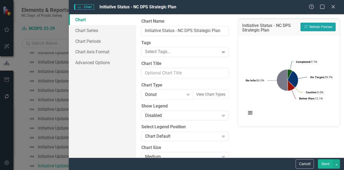
click at [310, 30] on button "Recalculate Refresh Preview" at bounding box center [318, 27] width 35 height 9
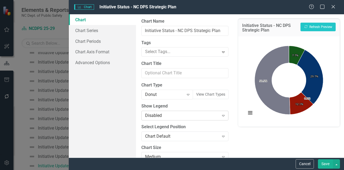
click at [221, 114] on icon "Expand" at bounding box center [223, 115] width 5 height 4
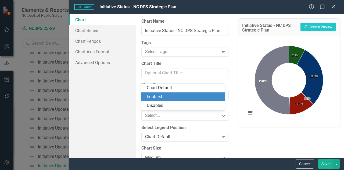
click at [183, 98] on div "Enabled" at bounding box center [184, 97] width 75 height 6
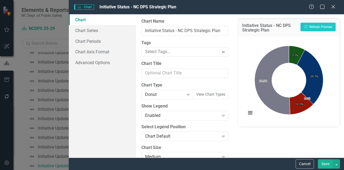
click at [319, 22] on div "Initiative Status - NC DPS Strategic Plan Recalculate Refresh Preview" at bounding box center [289, 28] width 102 height 18
click at [318, 25] on button "Recalculate Refresh Preview" at bounding box center [318, 27] width 35 height 9
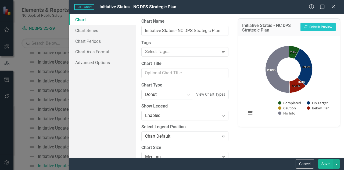
click at [323, 162] on button "Save" at bounding box center [325, 163] width 15 height 9
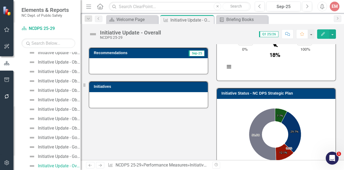
scroll to position [62, 0]
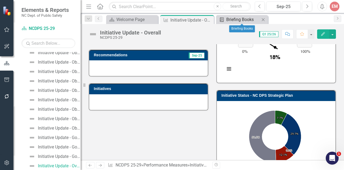
click at [231, 22] on div "Briefing Books" at bounding box center [243, 19] width 34 height 7
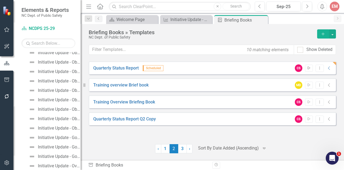
click at [310, 65] on button "Start" at bounding box center [309, 68] width 8 height 7
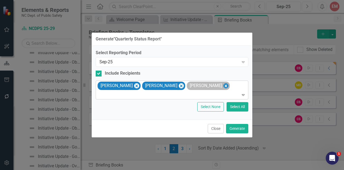
click at [225, 86] on icon "Remove Dawson Spencer" at bounding box center [226, 85] width 2 height 3
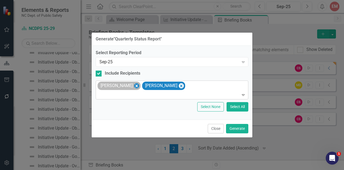
click at [134, 86] on icon "Remove Cara Bridges" at bounding box center [136, 85] width 5 height 7
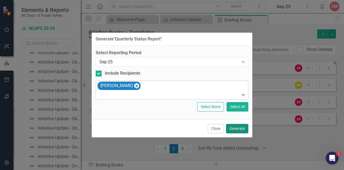
click at [243, 130] on button "Generate" at bounding box center [237, 128] width 22 height 9
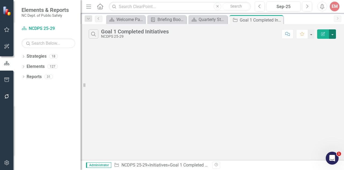
click at [333, 34] on button "button" at bounding box center [332, 33] width 7 height 9
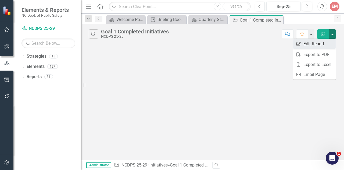
click at [314, 48] on link "Edit Report Edit Report" at bounding box center [314, 44] width 42 height 10
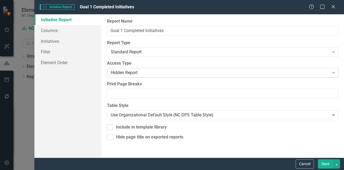
click at [158, 75] on div "Hidden Report" at bounding box center [220, 73] width 219 height 6
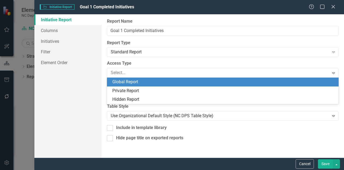
click at [142, 85] on div "Global Report" at bounding box center [223, 81] width 232 height 9
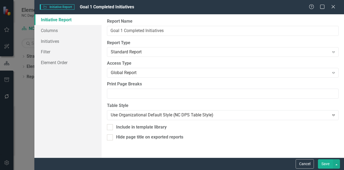
click at [307, 158] on div "Cancel Save" at bounding box center [189, 163] width 310 height 12
drag, startPoint x: 306, startPoint y: 158, endPoint x: 305, endPoint y: 162, distance: 3.9
click at [305, 162] on div "Cancel Save" at bounding box center [189, 163] width 310 height 12
click at [305, 162] on button "Cancel" at bounding box center [305, 163] width 18 height 9
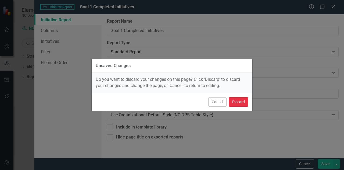
click at [241, 103] on button "Discard" at bounding box center [239, 101] width 20 height 9
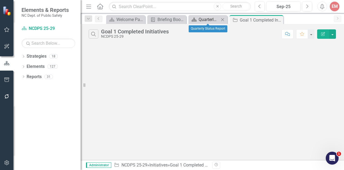
click at [211, 20] on div "Quarterly Status Report" at bounding box center [209, 19] width 21 height 7
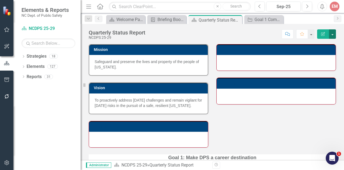
click at [335, 34] on button "button" at bounding box center [332, 33] width 7 height 9
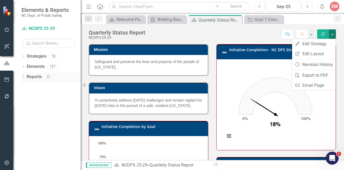
click at [22, 74] on div "Dropdown Reports 31" at bounding box center [51, 77] width 59 height 10
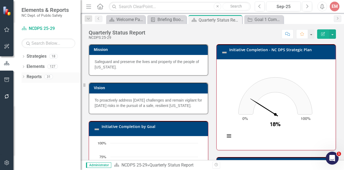
click at [23, 76] on icon "Dropdown" at bounding box center [24, 77] width 4 height 3
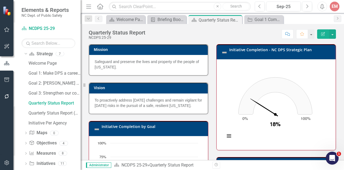
scroll to position [33, 0]
click at [67, 111] on div "Quarterly Status Report (Objective Measures)" at bounding box center [54, 112] width 52 height 5
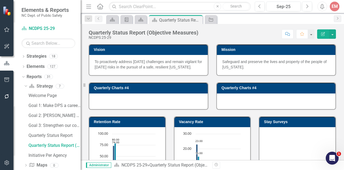
click at [320, 33] on button "Edit Report" at bounding box center [323, 33] width 12 height 9
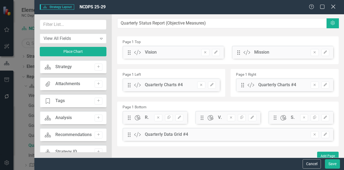
click at [331, 7] on icon "Close" at bounding box center [333, 6] width 7 height 5
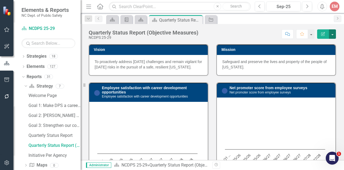
click at [334, 37] on button "button" at bounding box center [332, 33] width 7 height 9
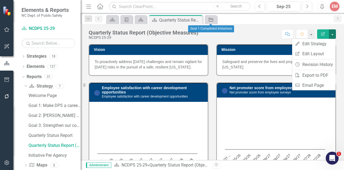
click at [209, 19] on icon at bounding box center [211, 20] width 4 height 4
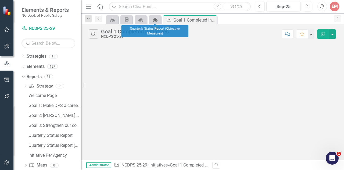
click at [154, 20] on icon at bounding box center [155, 20] width 5 height 4
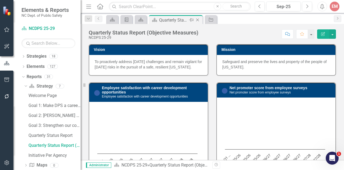
click at [198, 19] on icon "Close" at bounding box center [197, 20] width 5 height 4
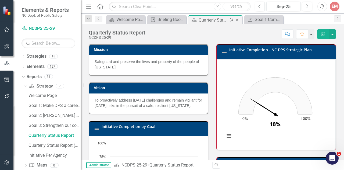
click at [214, 21] on div "Quarterly Status Report" at bounding box center [213, 20] width 29 height 7
click at [24, 66] on icon "Dropdown" at bounding box center [24, 67] width 4 height 3
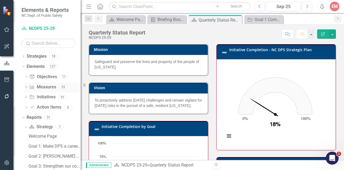
click at [25, 86] on icon "Dropdown" at bounding box center [26, 87] width 4 height 3
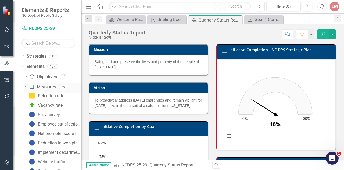
click at [25, 86] on icon at bounding box center [26, 86] width 2 height 1
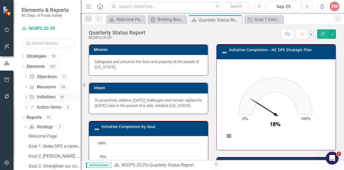
click at [26, 97] on icon "Dropdown" at bounding box center [26, 97] width 4 height 3
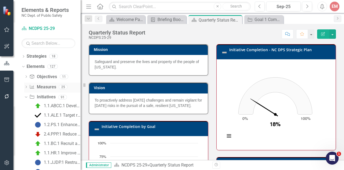
click at [26, 85] on icon at bounding box center [26, 86] width 1 height 2
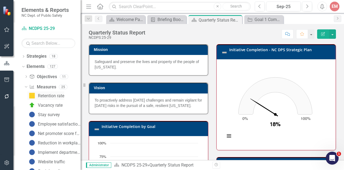
click at [59, 96] on div "Retention rate" at bounding box center [51, 95] width 26 height 5
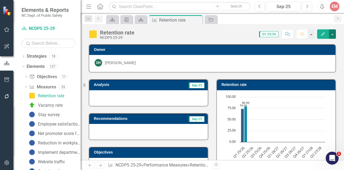
click at [334, 36] on button "button" at bounding box center [332, 33] width 7 height 9
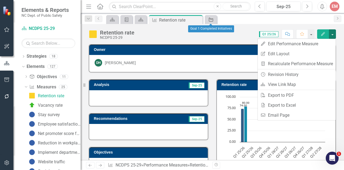
click at [214, 17] on link "Initiative" at bounding box center [210, 19] width 9 height 7
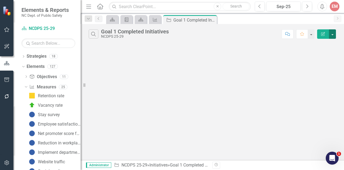
click at [332, 34] on button "button" at bounding box center [332, 33] width 7 height 9
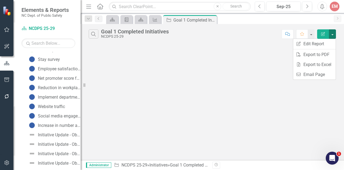
scroll to position [112, 0]
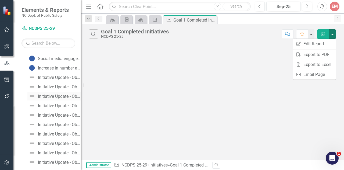
click at [55, 97] on div "Initiative Update - Objective 1.3" at bounding box center [59, 96] width 43 height 5
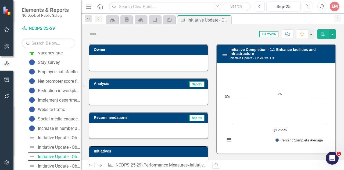
scroll to position [43, 0]
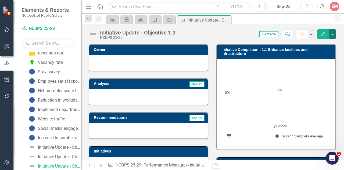
click at [335, 35] on button "button" at bounding box center [332, 33] width 7 height 9
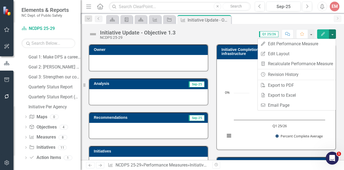
scroll to position [326, 0]
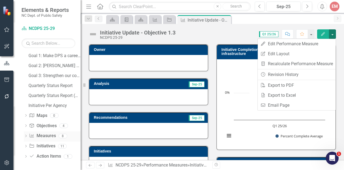
click at [25, 133] on div "Dropdown Performance Measure Measures 8" at bounding box center [52, 136] width 57 height 10
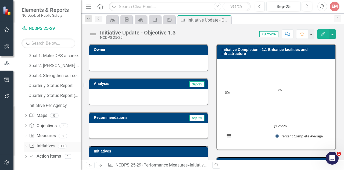
click at [25, 142] on div "Dropdown Initiative Initiatives 11" at bounding box center [52, 146] width 57 height 10
click at [27, 145] on icon "Dropdown" at bounding box center [26, 146] width 4 height 3
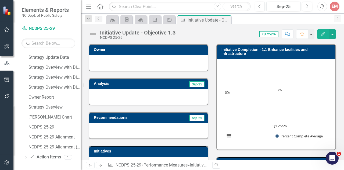
scroll to position [365, 0]
click at [59, 63] on link "Strategy Overview with Divisions (Completed)" at bounding box center [53, 66] width 53 height 9
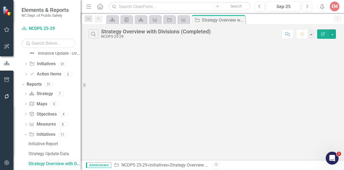
scroll to position [266, 0]
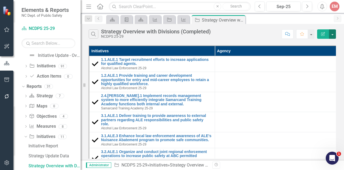
click at [330, 35] on button "button" at bounding box center [332, 33] width 7 height 9
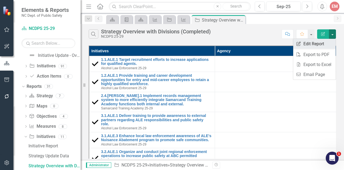
click at [319, 42] on link "Edit Report Edit Report" at bounding box center [314, 44] width 42 height 10
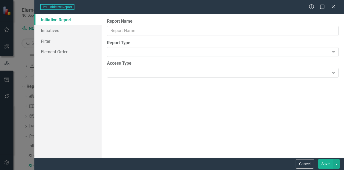
type input "Strategy Overview with Divisions (Completed)"
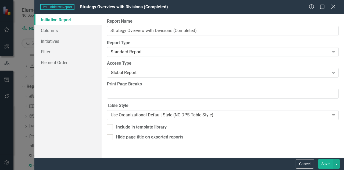
click at [334, 7] on icon "Close" at bounding box center [333, 6] width 7 height 5
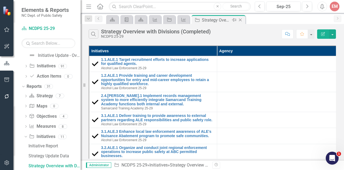
click at [241, 19] on icon at bounding box center [240, 20] width 3 height 3
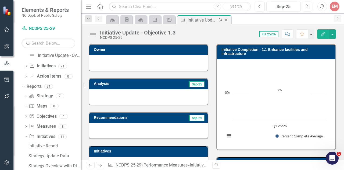
scroll to position [43, 0]
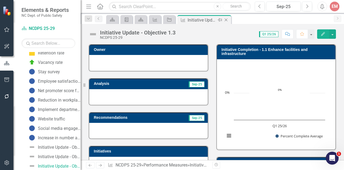
click at [227, 20] on icon "Close" at bounding box center [225, 20] width 5 height 4
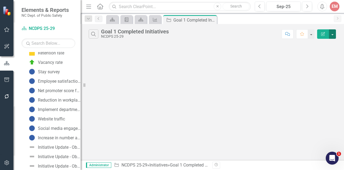
click at [330, 35] on button "button" at bounding box center [332, 33] width 7 height 9
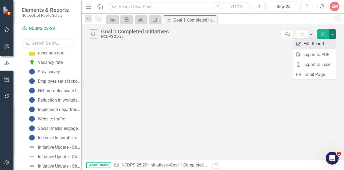
click at [315, 43] on link "Edit Report Edit Report" at bounding box center [314, 44] width 42 height 10
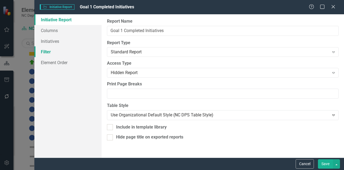
click at [63, 55] on link "Filter" at bounding box center [67, 51] width 67 height 11
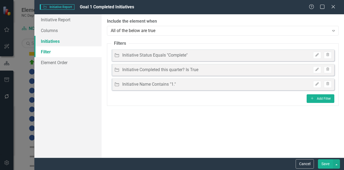
click at [51, 41] on link "Initiatives" at bounding box center [67, 41] width 67 height 11
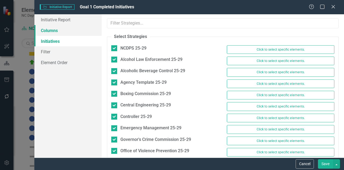
click at [51, 34] on link "Columns" at bounding box center [67, 30] width 67 height 11
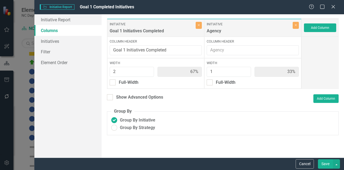
click at [326, 163] on button "Save" at bounding box center [325, 163] width 15 height 9
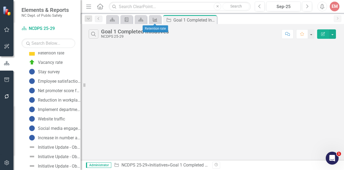
click at [158, 22] on link "Performance Measure" at bounding box center [154, 19] width 9 height 7
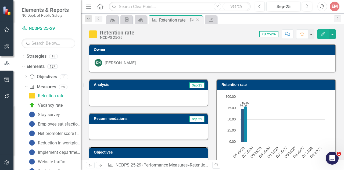
click at [199, 19] on icon "Close" at bounding box center [197, 20] width 5 height 4
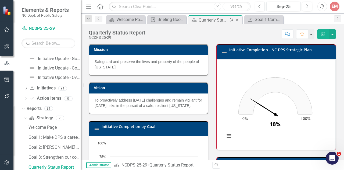
scroll to position [245, 0]
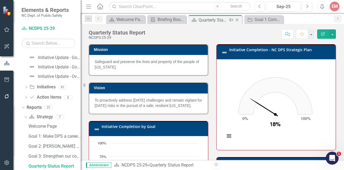
click at [208, 17] on div "Quarterly Status Report" at bounding box center [213, 20] width 29 height 7
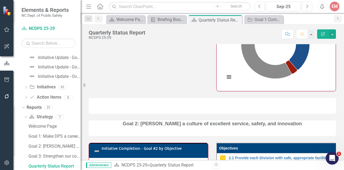
scroll to position [372, 0]
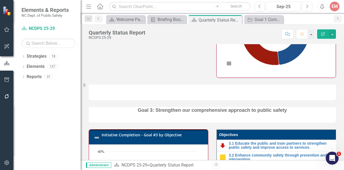
scroll to position [648, 0]
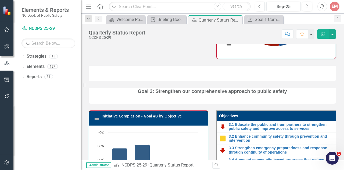
click at [298, 76] on div at bounding box center [212, 74] width 247 height 16
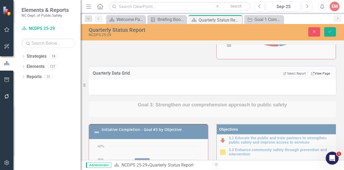
click at [313, 76] on link "Link View Page" at bounding box center [320, 73] width 23 height 7
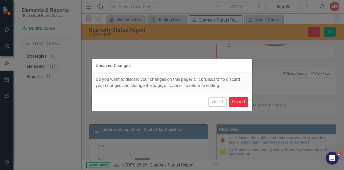
click at [238, 102] on button "Discard" at bounding box center [239, 101] width 20 height 9
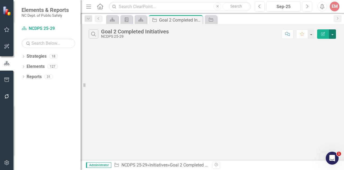
click at [333, 34] on button "button" at bounding box center [332, 33] width 7 height 9
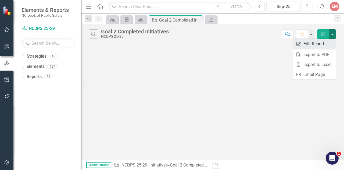
click at [321, 41] on link "Edit Report Edit Report" at bounding box center [314, 44] width 42 height 10
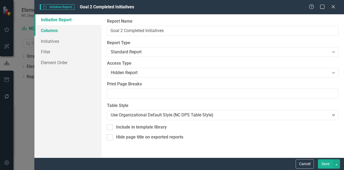
click at [60, 34] on link "Columns" at bounding box center [67, 30] width 67 height 11
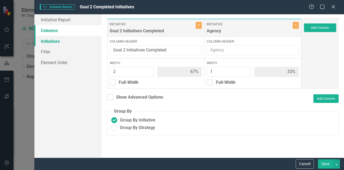
click at [47, 41] on link "Initiatives" at bounding box center [67, 41] width 67 height 11
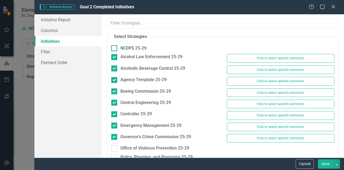
click at [116, 50] on div at bounding box center [114, 48] width 6 height 6
click at [115, 49] on input "NCDPS 25-29" at bounding box center [112, 46] width 3 height 3
checkbox input "true"
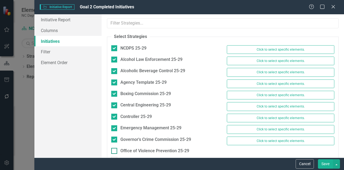
click at [113, 148] on input "Office of Violence Prevention 25-29" at bounding box center [112, 149] width 3 height 3
checkbox input "true"
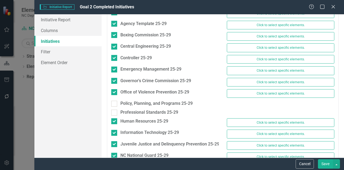
scroll to position [86, 0]
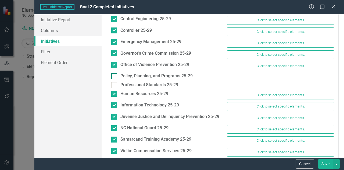
click at [114, 75] on div at bounding box center [114, 76] width 6 height 6
click at [114, 75] on input "Policy, Planning, and Programs 25-29" at bounding box center [112, 74] width 3 height 3
checkbox input "true"
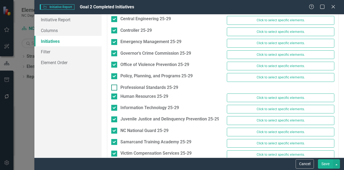
click at [113, 86] on div at bounding box center [114, 87] width 6 height 6
click at [113, 86] on input "Professional Standards 25-29" at bounding box center [112, 85] width 3 height 3
checkbox input "true"
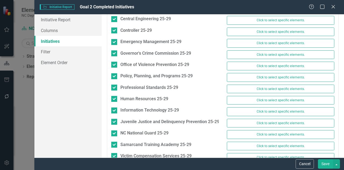
click at [327, 165] on button "Save" at bounding box center [325, 163] width 15 height 9
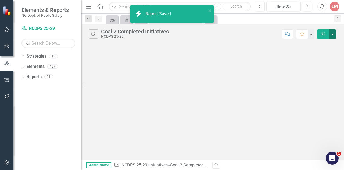
click at [331, 35] on button "button" at bounding box center [332, 33] width 7 height 9
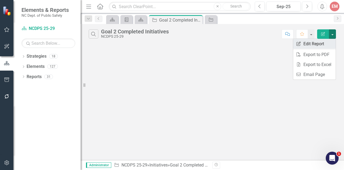
click at [309, 45] on link "Edit Report Edit Report" at bounding box center [314, 44] width 42 height 10
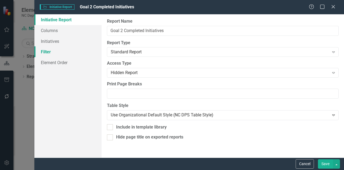
click at [53, 50] on link "Filter" at bounding box center [67, 51] width 67 height 11
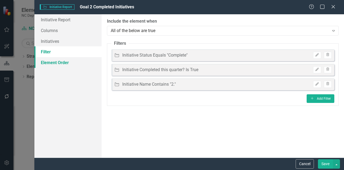
click at [52, 61] on link "Element Order" at bounding box center [67, 62] width 67 height 11
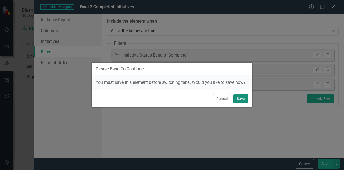
click at [237, 97] on button "Save" at bounding box center [240, 98] width 15 height 9
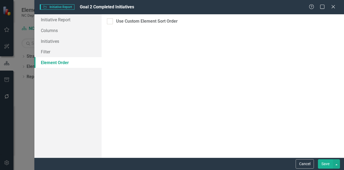
click at [48, 15] on div "Please Save To Continue You must save this element before switching tabs. Would…" at bounding box center [172, 85] width 344 height 170
click at [51, 17] on link "Initiative Report" at bounding box center [67, 19] width 67 height 11
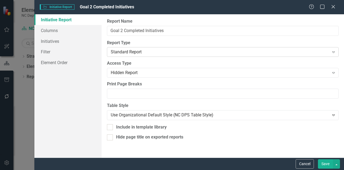
click at [167, 48] on div "Standard Report Expand" at bounding box center [223, 52] width 232 height 10
click at [89, 64] on link "Element Order" at bounding box center [67, 62] width 67 height 11
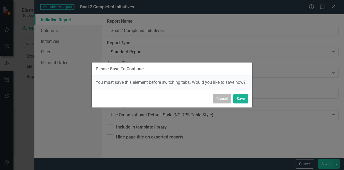
click at [219, 99] on button "Cancel" at bounding box center [222, 98] width 18 height 9
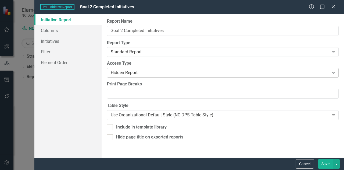
click at [144, 74] on div "Hidden Report" at bounding box center [220, 73] width 219 height 6
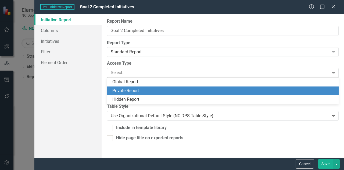
click at [134, 89] on div "Private Report" at bounding box center [223, 91] width 223 height 6
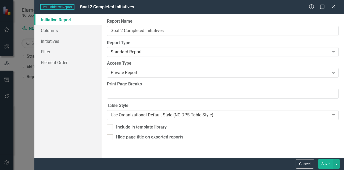
click at [324, 163] on button "Save" at bounding box center [325, 163] width 15 height 9
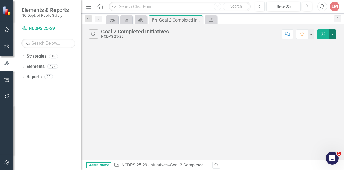
click at [334, 36] on button "button" at bounding box center [332, 33] width 7 height 9
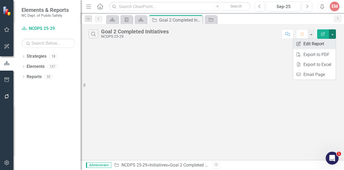
click at [317, 45] on link "Edit Report Edit Report" at bounding box center [314, 44] width 42 height 10
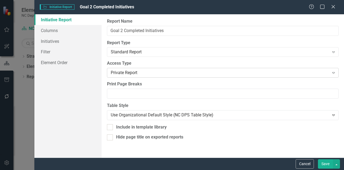
click at [133, 70] on div "Private Report" at bounding box center [220, 73] width 219 height 6
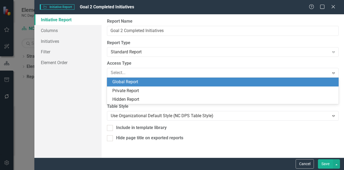
click at [126, 81] on div "Global Report" at bounding box center [223, 82] width 223 height 6
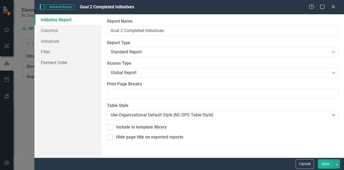
click at [324, 164] on button "Save" at bounding box center [325, 163] width 15 height 9
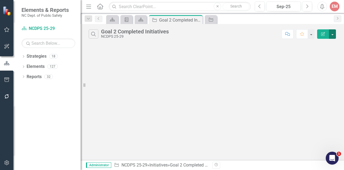
click at [331, 34] on button "button" at bounding box center [332, 33] width 7 height 9
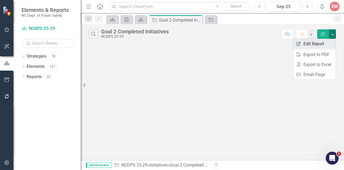
click at [318, 46] on link "Edit Report Edit Report" at bounding box center [314, 44] width 42 height 10
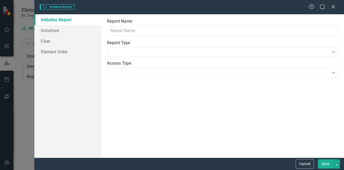
type input "Goal 2 Completed Initiatives"
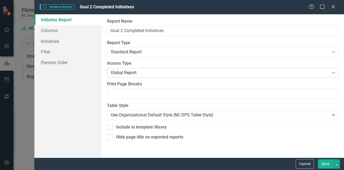
click at [134, 72] on div "Global Report" at bounding box center [220, 73] width 219 height 6
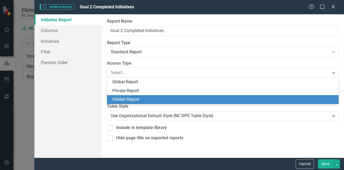
click at [124, 99] on div "Hidden Report" at bounding box center [223, 99] width 223 height 6
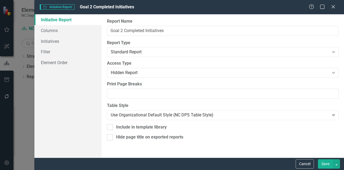
click at [329, 162] on button "Save" at bounding box center [325, 163] width 15 height 9
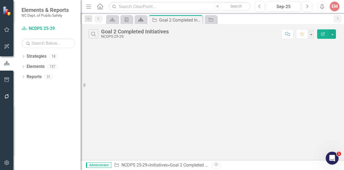
click at [141, 20] on icon at bounding box center [140, 20] width 5 height 4
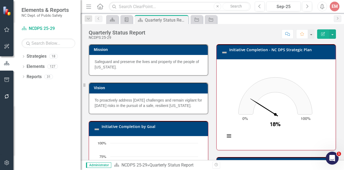
drag, startPoint x: 327, startPoint y: 90, endPoint x: 328, endPoint y: 104, distance: 14.3
click at [328, 104] on div "Loading... Chart Chart with 1 data point. Initiative Completion - NC DPS Strate…" at bounding box center [276, 104] width 119 height 91
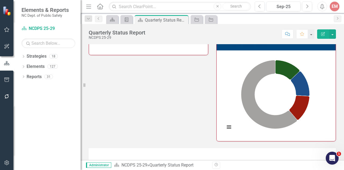
scroll to position [822, 0]
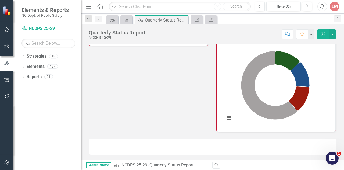
click at [230, 144] on div at bounding box center [212, 147] width 247 height 16
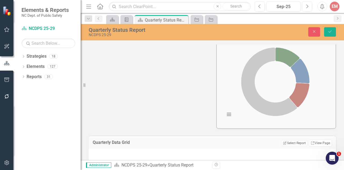
click at [230, 144] on td "Edit Report Select Report Link View Page" at bounding box center [263, 142] width 138 height 7
click at [312, 146] on link "Link View Page" at bounding box center [320, 142] width 23 height 7
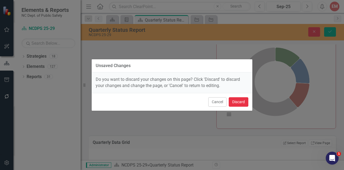
click at [231, 102] on button "Discard" at bounding box center [239, 101] width 20 height 9
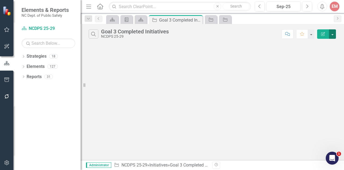
click at [333, 32] on button "button" at bounding box center [332, 33] width 7 height 9
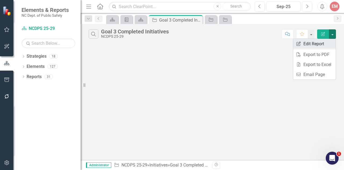
click at [324, 40] on link "Edit Report Edit Report" at bounding box center [314, 44] width 42 height 10
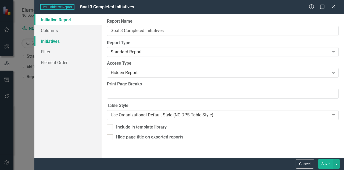
click at [53, 44] on link "Initiatives" at bounding box center [67, 41] width 67 height 11
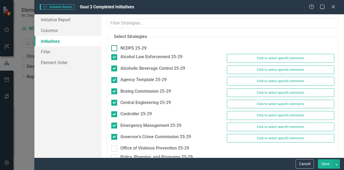
click at [112, 48] on input "NCDPS 25-29" at bounding box center [112, 46] width 3 height 3
checkbox input "true"
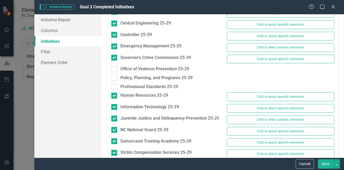
scroll to position [86, 0]
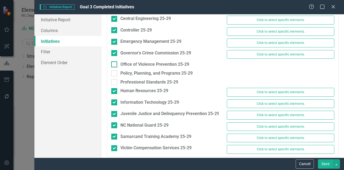
click at [115, 61] on div at bounding box center [114, 64] width 6 height 6
click at [115, 61] on input "Office of Violence Prevention 25-29" at bounding box center [112, 62] width 3 height 3
checkbox input "true"
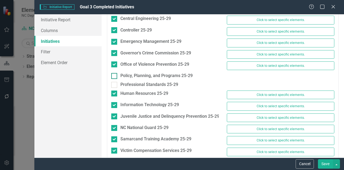
click at [116, 73] on div at bounding box center [114, 76] width 6 height 6
click at [115, 73] on input "Policy, Planning, and Programs 25-29" at bounding box center [112, 74] width 3 height 3
checkbox input "true"
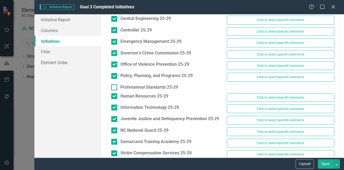
click at [115, 87] on div at bounding box center [114, 87] width 6 height 6
click at [115, 87] on input "Professional Standards 25-29" at bounding box center [112, 85] width 3 height 3
checkbox input "true"
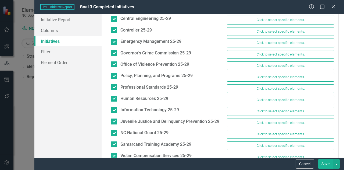
click at [328, 164] on button "Save" at bounding box center [325, 163] width 15 height 9
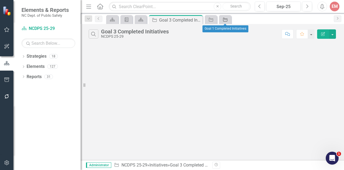
click at [227, 20] on icon at bounding box center [225, 20] width 4 height 4
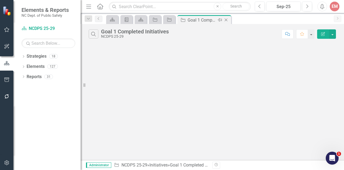
click at [226, 19] on icon "Close" at bounding box center [225, 20] width 5 height 4
click at [212, 20] on icon "Close" at bounding box center [211, 20] width 5 height 4
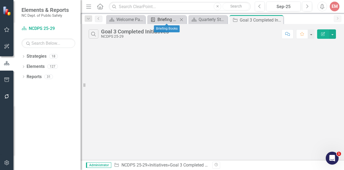
click at [169, 18] on div "Briefing Books" at bounding box center [168, 19] width 21 height 7
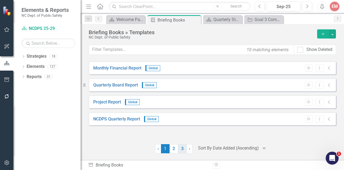
click at [184, 147] on link "3" at bounding box center [182, 148] width 9 height 9
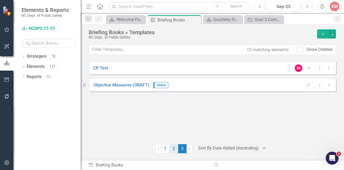
click at [176, 147] on link "2" at bounding box center [174, 148] width 9 height 9
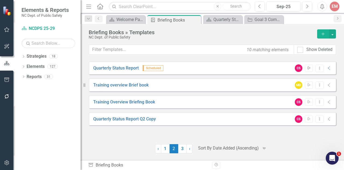
click at [308, 68] on icon "Start" at bounding box center [309, 67] width 4 height 3
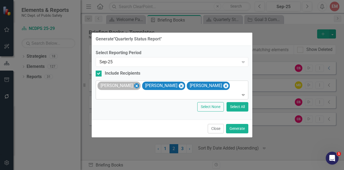
click at [134, 86] on icon "Remove Cara Bridges" at bounding box center [136, 85] width 5 height 7
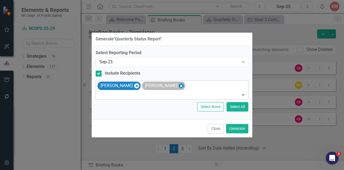
click at [179, 86] on icon "Remove Dawson Spencer" at bounding box center [181, 85] width 5 height 7
click at [237, 130] on button "Generate" at bounding box center [237, 128] width 22 height 9
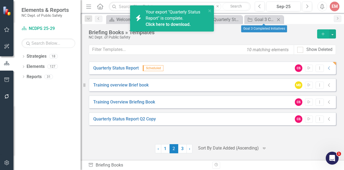
click at [264, 15] on div "Initiative Goal 3 Completed Initiatives Close" at bounding box center [263, 19] width 39 height 9
click at [211, 12] on icon "close" at bounding box center [210, 11] width 4 height 4
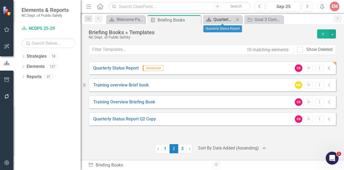
click at [214, 19] on div "Quarterly Status Report" at bounding box center [223, 19] width 21 height 7
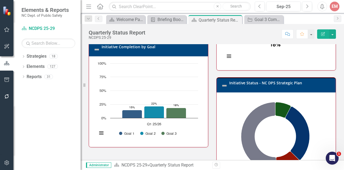
scroll to position [107, 0]
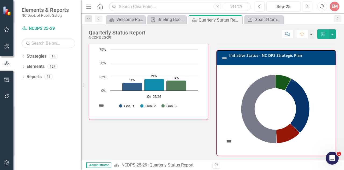
click at [318, 75] on rect "Interactive chart" at bounding box center [275, 109] width 106 height 81
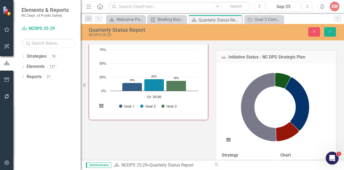
click at [309, 75] on rect "Interactive chart" at bounding box center [275, 107] width 107 height 81
click at [237, 19] on icon "Close" at bounding box center [236, 20] width 5 height 4
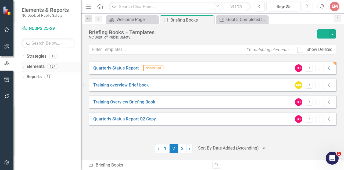
click at [24, 66] on icon at bounding box center [23, 66] width 1 height 2
click at [23, 84] on div "Dropdown Objective Objectives 11 1.1 Enhance the recruitment and retention of a…" at bounding box center [51, 92] width 59 height 41
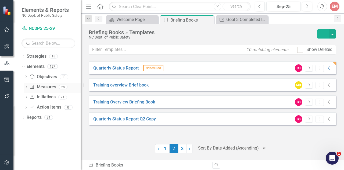
click at [24, 85] on div "Dropdown" at bounding box center [26, 87] width 4 height 5
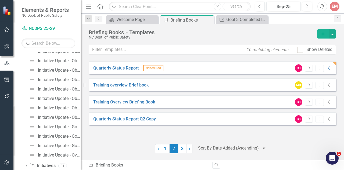
scroll to position [188, 0]
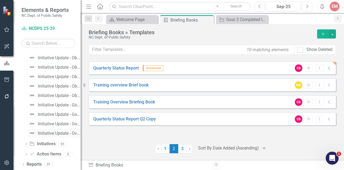
click at [57, 131] on div "Initiative Update - Overall" at bounding box center [59, 133] width 43 height 5
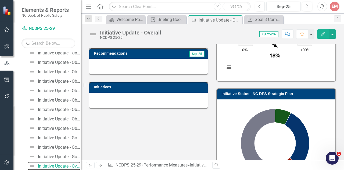
scroll to position [127, 0]
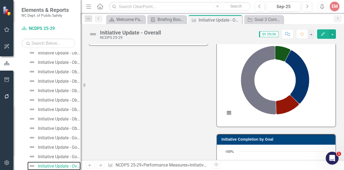
click at [326, 70] on rect "Interactive chart" at bounding box center [275, 80] width 106 height 81
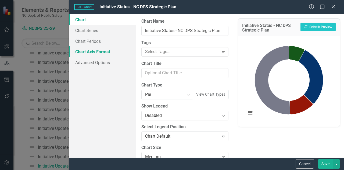
click at [102, 50] on link "Chart Axis Format" at bounding box center [102, 51] width 67 height 11
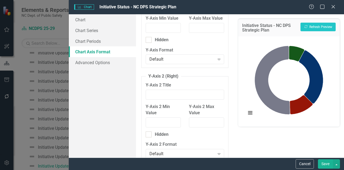
scroll to position [84, 0]
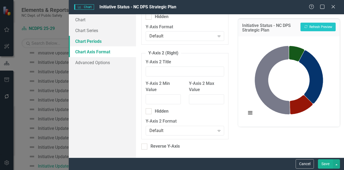
click at [80, 43] on link "Chart Periods" at bounding box center [102, 41] width 67 height 11
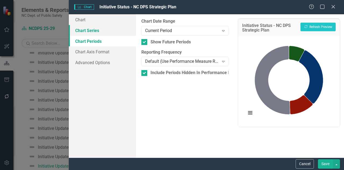
click at [87, 33] on link "Chart Series" at bounding box center [102, 30] width 67 height 11
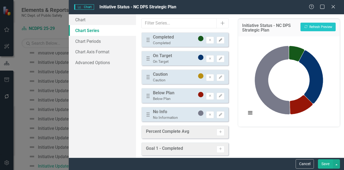
click at [220, 42] on button "Edit" at bounding box center [221, 40] width 8 height 7
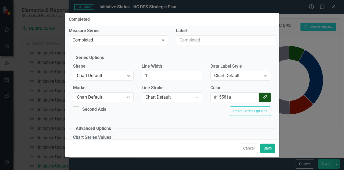
scroll to position [0, 0]
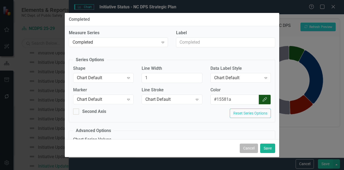
click at [253, 146] on button "Cancel" at bounding box center [249, 147] width 18 height 9
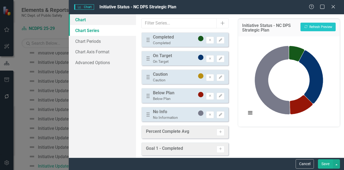
click at [88, 23] on link "Chart" at bounding box center [102, 19] width 67 height 11
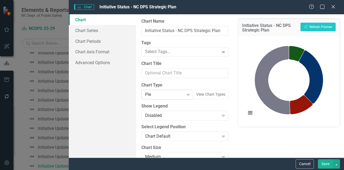
click at [186, 95] on icon "Expand" at bounding box center [187, 94] width 5 height 4
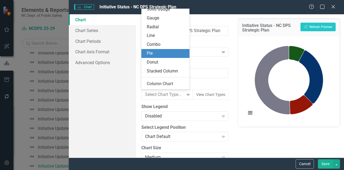
scroll to position [51, 0]
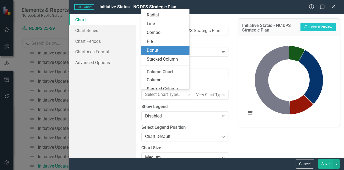
click at [162, 53] on div "Donut" at bounding box center [167, 50] width 40 height 6
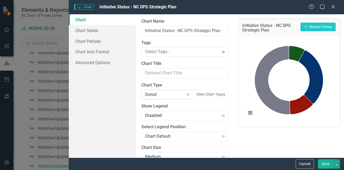
click at [187, 94] on icon at bounding box center [188, 95] width 3 height 2
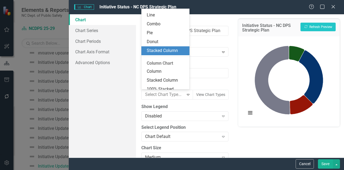
scroll to position [57, 0]
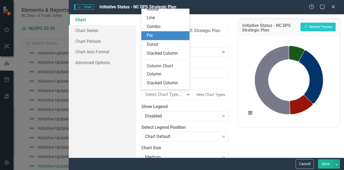
click at [176, 32] on div "Pie" at bounding box center [165, 35] width 48 height 9
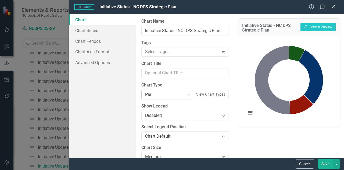
click at [185, 92] on icon "Expand" at bounding box center [187, 94] width 5 height 4
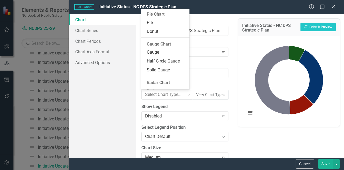
scroll to position [381, 0]
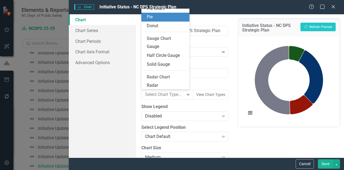
click at [175, 20] on div "Pie" at bounding box center [167, 17] width 40 height 6
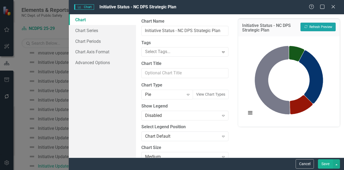
click at [306, 27] on icon "Recalculate" at bounding box center [306, 26] width 4 height 3
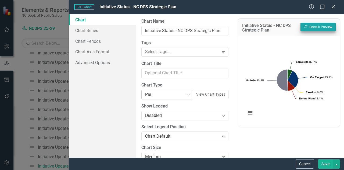
click at [184, 97] on div "Expand" at bounding box center [188, 94] width 10 height 9
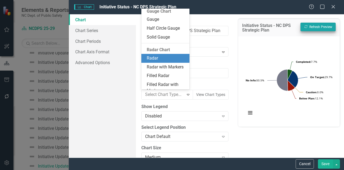
scroll to position [410, 0]
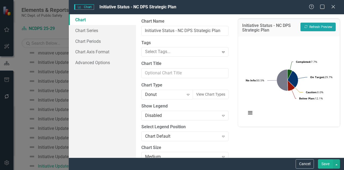
click at [323, 27] on button "Recalculate Refresh Preview" at bounding box center [318, 27] width 35 height 9
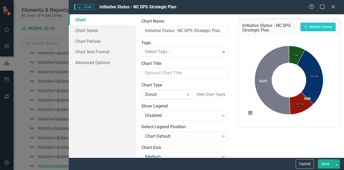
click at [186, 94] on icon "Expand" at bounding box center [187, 94] width 5 height 4
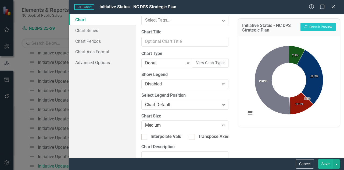
scroll to position [31, 0]
click at [184, 59] on div "Expand" at bounding box center [188, 63] width 10 height 9
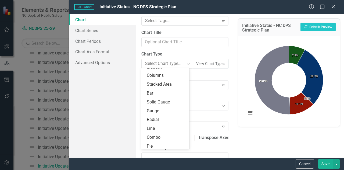
scroll to position [47, 0]
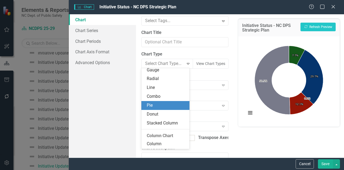
click at [162, 101] on div "Pie" at bounding box center [165, 105] width 48 height 9
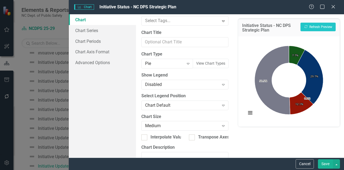
click at [319, 22] on div "Initiative Status - NC DPS Strategic Plan Recalculate Refresh Preview" at bounding box center [289, 28] width 102 height 18
click at [320, 24] on button "Recalculate Refresh Preview" at bounding box center [318, 27] width 35 height 9
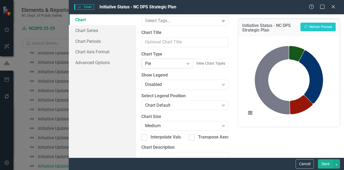
click at [187, 65] on div "Expand" at bounding box center [188, 63] width 10 height 9
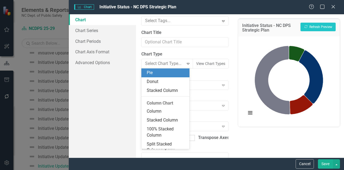
scroll to position [80, 0]
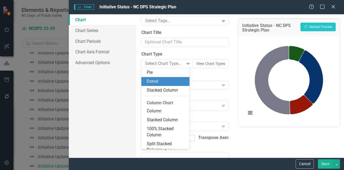
click at [172, 82] on div "Donut" at bounding box center [167, 81] width 40 height 6
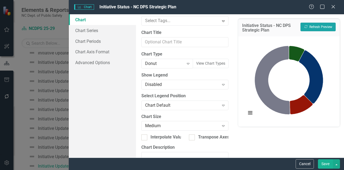
click at [319, 27] on button "Recalculate Refresh Preview" at bounding box center [318, 27] width 35 height 9
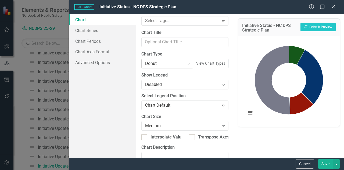
click at [183, 65] on div "Expand" at bounding box center [188, 63] width 10 height 9
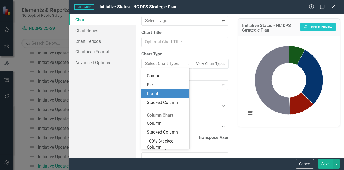
scroll to position [61, 0]
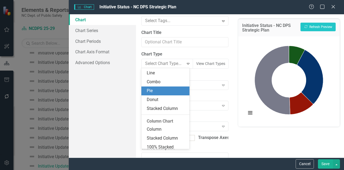
click at [172, 92] on div "Pie" at bounding box center [167, 91] width 40 height 6
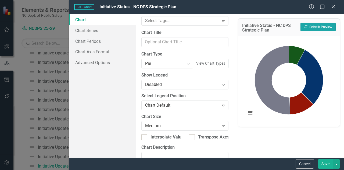
click at [321, 26] on button "Recalculate Refresh Preview" at bounding box center [318, 27] width 35 height 9
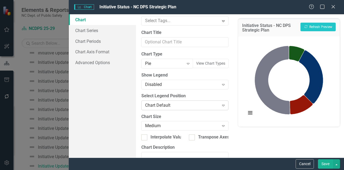
click at [219, 101] on div "Expand" at bounding box center [224, 105] width 10 height 9
click at [229, 92] on div "From this page, you can define the name, type, and size of the chart. You can a…" at bounding box center [185, 85] width 98 height 143
click at [222, 85] on icon "Expand" at bounding box center [223, 84] width 5 height 4
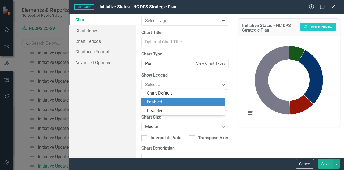
click at [180, 103] on div "Enabled" at bounding box center [184, 102] width 75 height 6
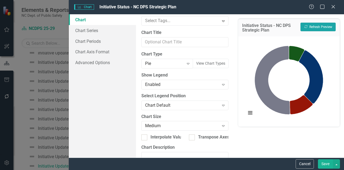
click at [320, 28] on button "Recalculate Refresh Preview" at bounding box center [318, 27] width 35 height 9
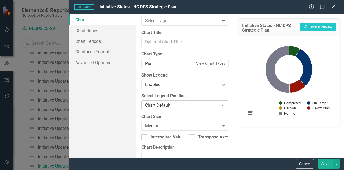
click at [221, 104] on icon "Expand" at bounding box center [223, 105] width 5 height 4
click at [176, 66] on div "Pie" at bounding box center [164, 63] width 39 height 6
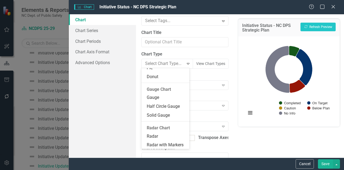
scroll to position [409, 0]
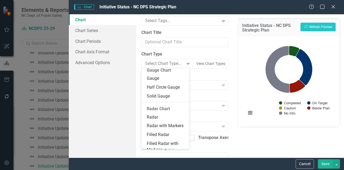
click at [164, 61] on div "Donut" at bounding box center [167, 58] width 40 height 6
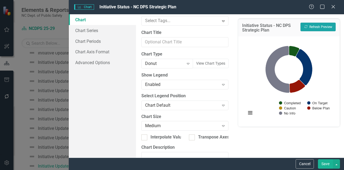
click at [322, 24] on button "Recalculate Refresh Preview" at bounding box center [318, 27] width 35 height 9
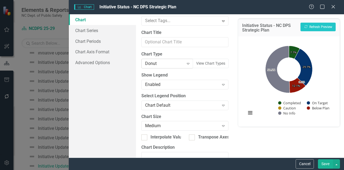
click at [185, 61] on icon "Expand" at bounding box center [187, 63] width 5 height 4
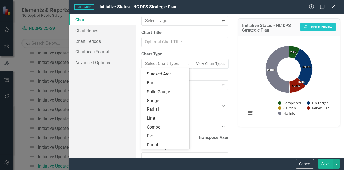
scroll to position [19, 0]
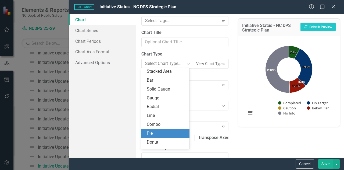
click at [151, 133] on div "Pie" at bounding box center [167, 133] width 40 height 6
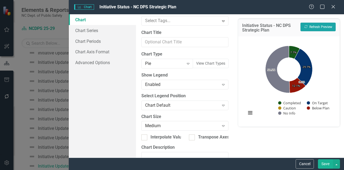
click at [315, 26] on button "Recalculate Refresh Preview" at bounding box center [318, 27] width 35 height 9
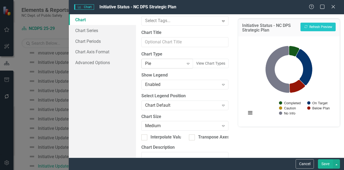
click at [187, 63] on icon at bounding box center [188, 64] width 3 height 2
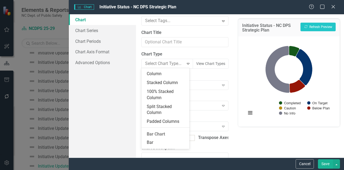
scroll to position [31, 0]
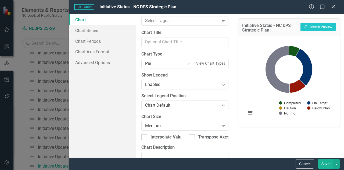
click at [222, 73] on label "Show Legend" at bounding box center [184, 75] width 87 height 6
click at [323, 165] on button "Save" at bounding box center [325, 163] width 15 height 9
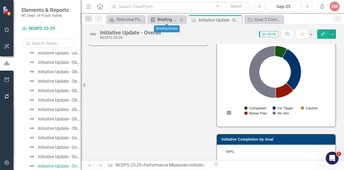
click at [153, 17] on icon at bounding box center [153, 19] width 4 height 4
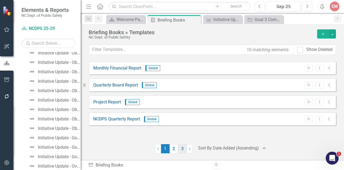
click at [180, 148] on link "3" at bounding box center [182, 148] width 9 height 9
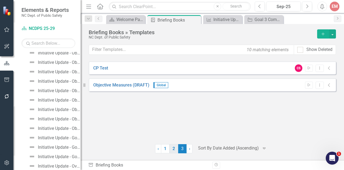
click at [172, 147] on link "2" at bounding box center [174, 148] width 9 height 9
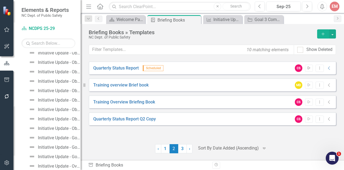
click at [311, 69] on button "Start" at bounding box center [309, 68] width 8 height 7
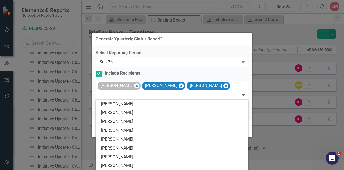
click at [131, 86] on div "[PERSON_NAME]" at bounding box center [119, 85] width 43 height 8
click at [135, 85] on icon "Remove Cara Bridges" at bounding box center [136, 85] width 2 height 3
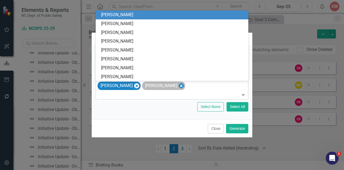
click at [180, 86] on icon "Remove Dawson Spencer" at bounding box center [181, 85] width 2 height 3
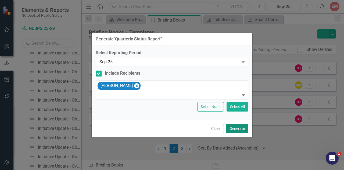
click at [235, 128] on button "Generate" at bounding box center [237, 128] width 22 height 9
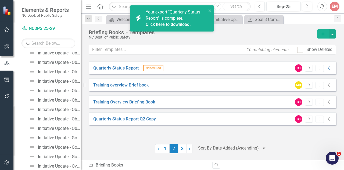
click at [175, 25] on link "Click here to download." at bounding box center [168, 24] width 45 height 5
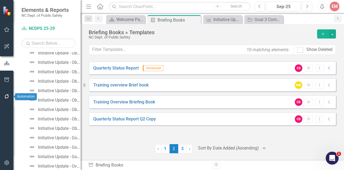
click at [6, 94] on icon "button" at bounding box center [7, 96] width 6 height 4
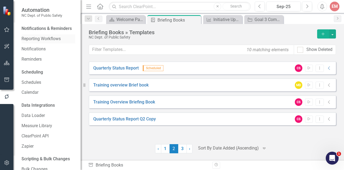
click at [52, 41] on div "Reporting Workflows" at bounding box center [49, 38] width 54 height 9
click at [51, 42] on link "Reporting Workflows" at bounding box center [49, 39] width 54 height 6
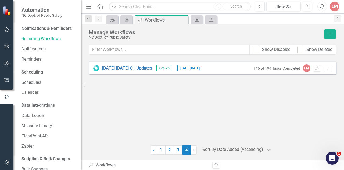
click at [318, 68] on icon "Edit" at bounding box center [317, 67] width 4 height 3
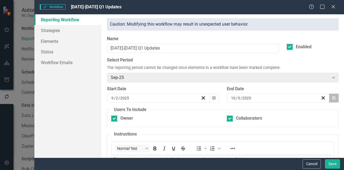
click at [332, 98] on icon "Calendar" at bounding box center [333, 98] width 3 height 4
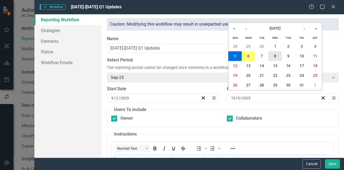
click at [275, 58] on abbr "8" at bounding box center [275, 56] width 2 height 4
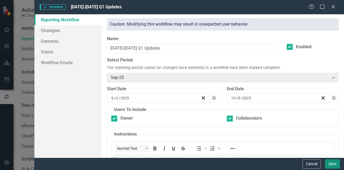
click at [333, 165] on button "Save" at bounding box center [332, 163] width 15 height 9
